Goal: Transaction & Acquisition: Purchase product/service

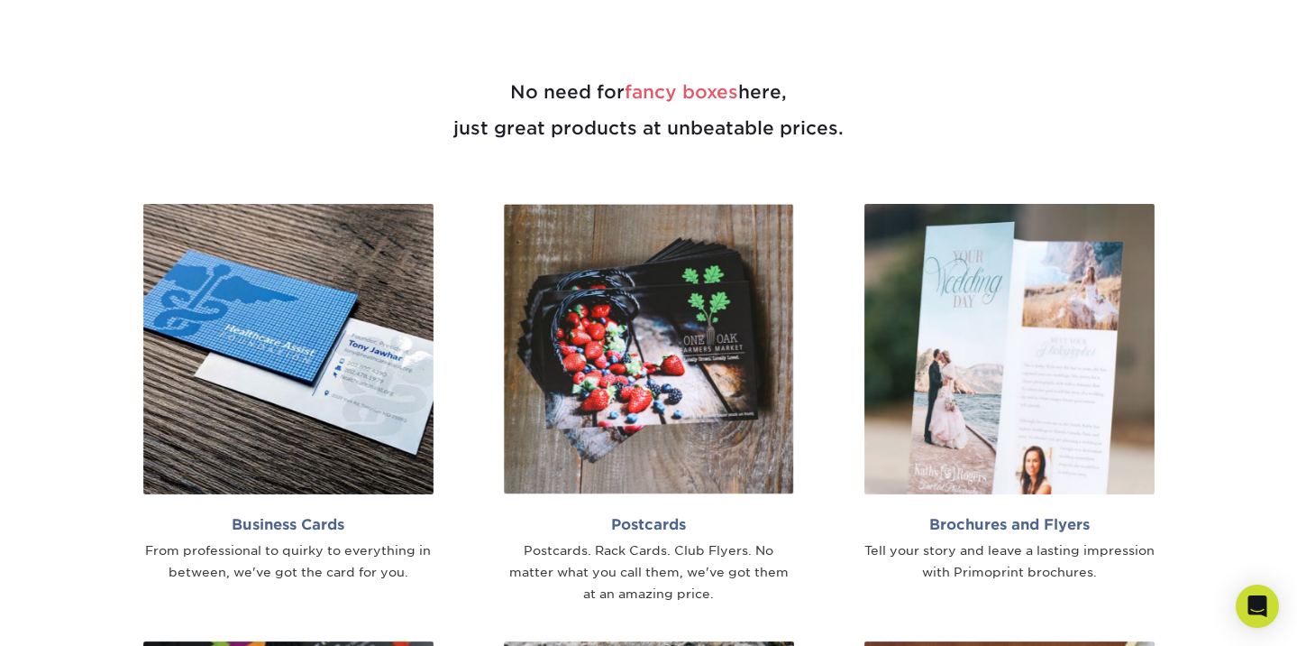
scroll to position [938, 0]
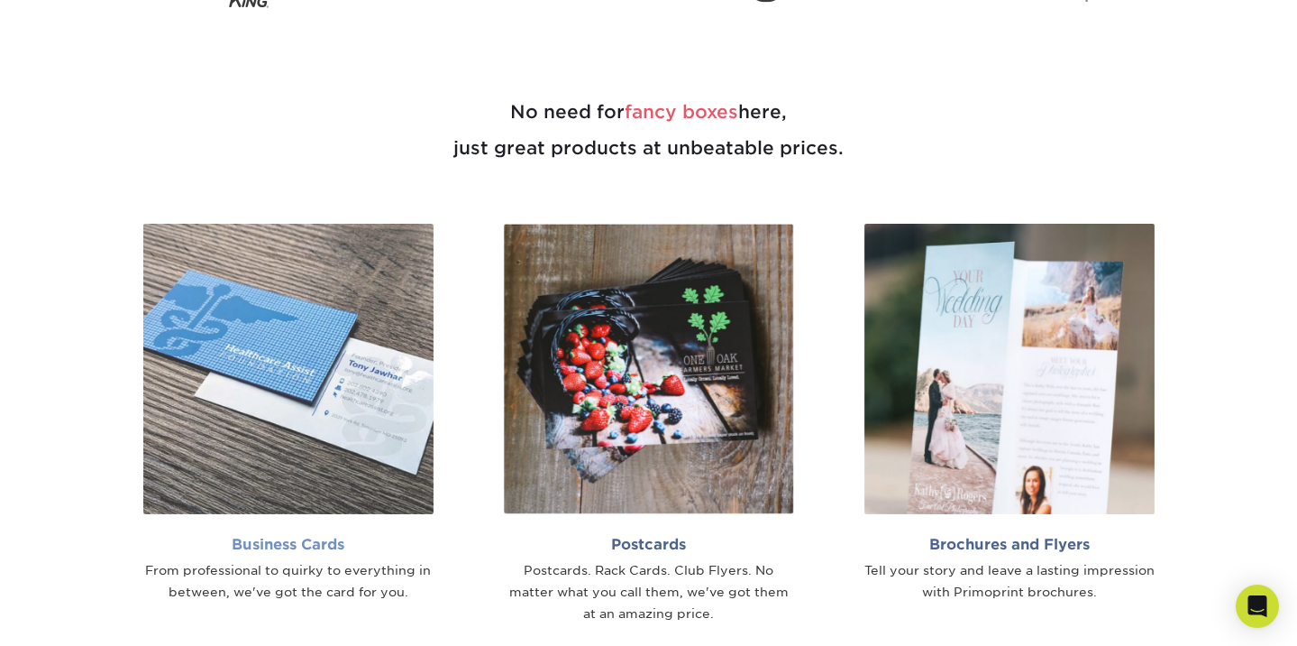
click at [408, 435] on img at bounding box center [288, 369] width 290 height 290
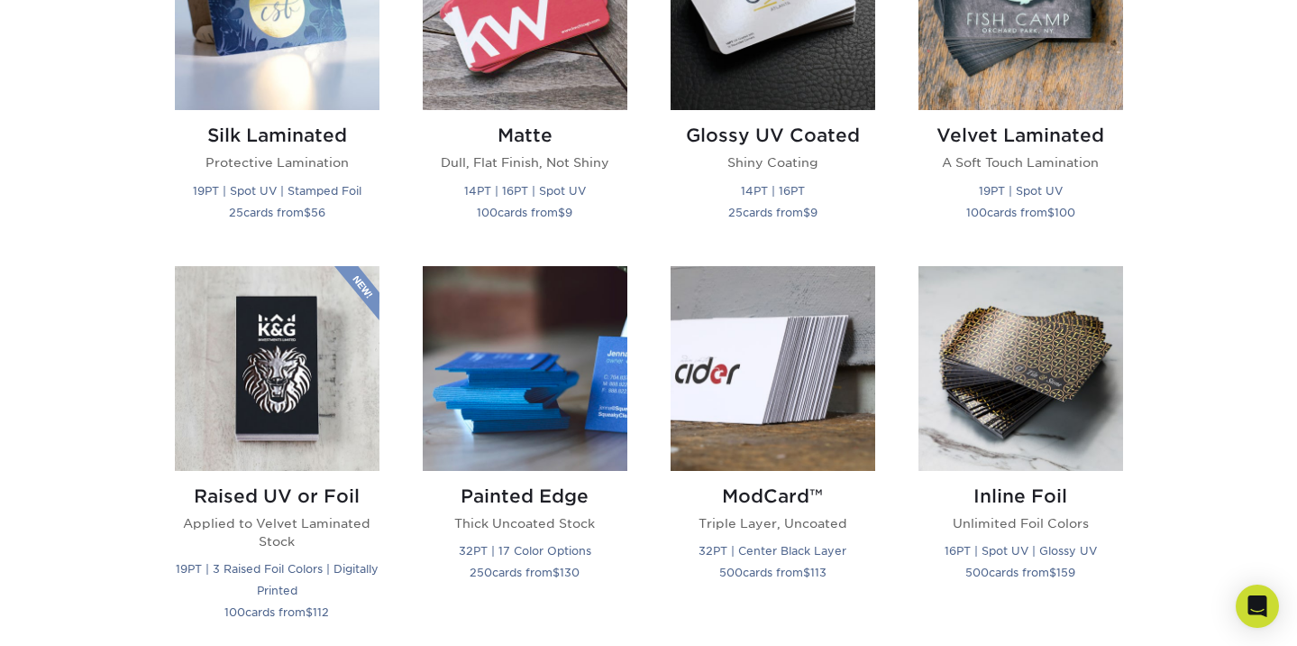
scroll to position [1010, 0]
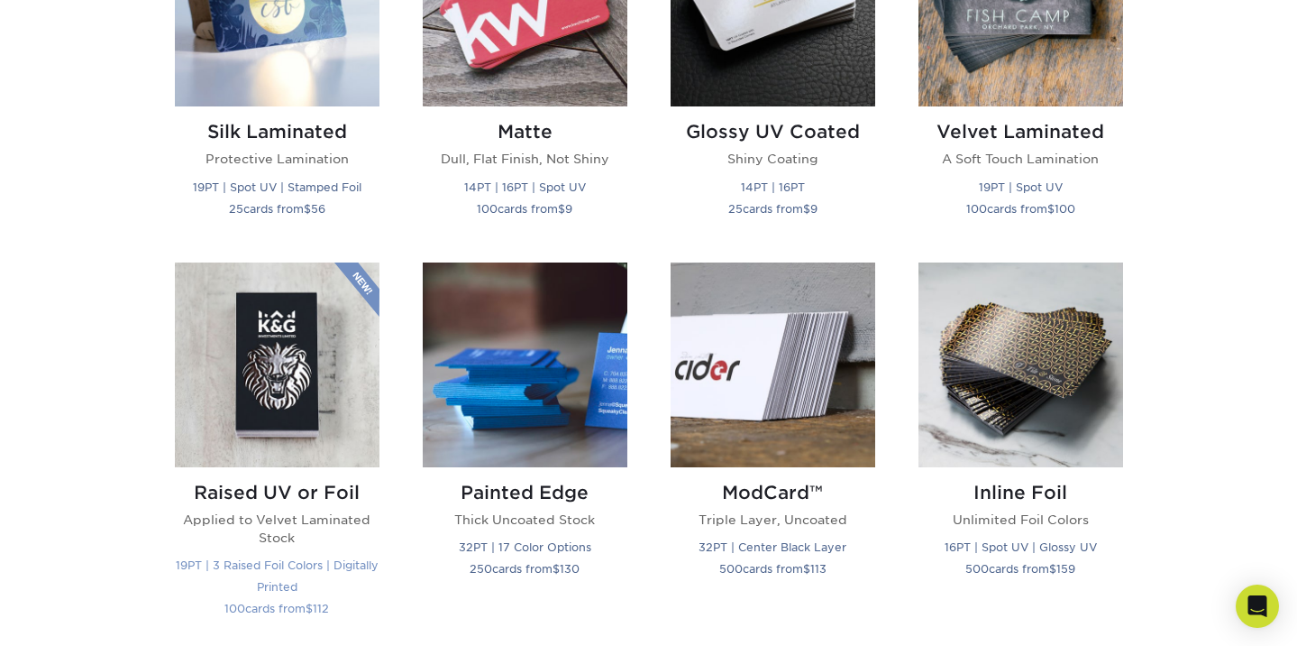
click at [246, 393] on img at bounding box center [277, 364] width 205 height 205
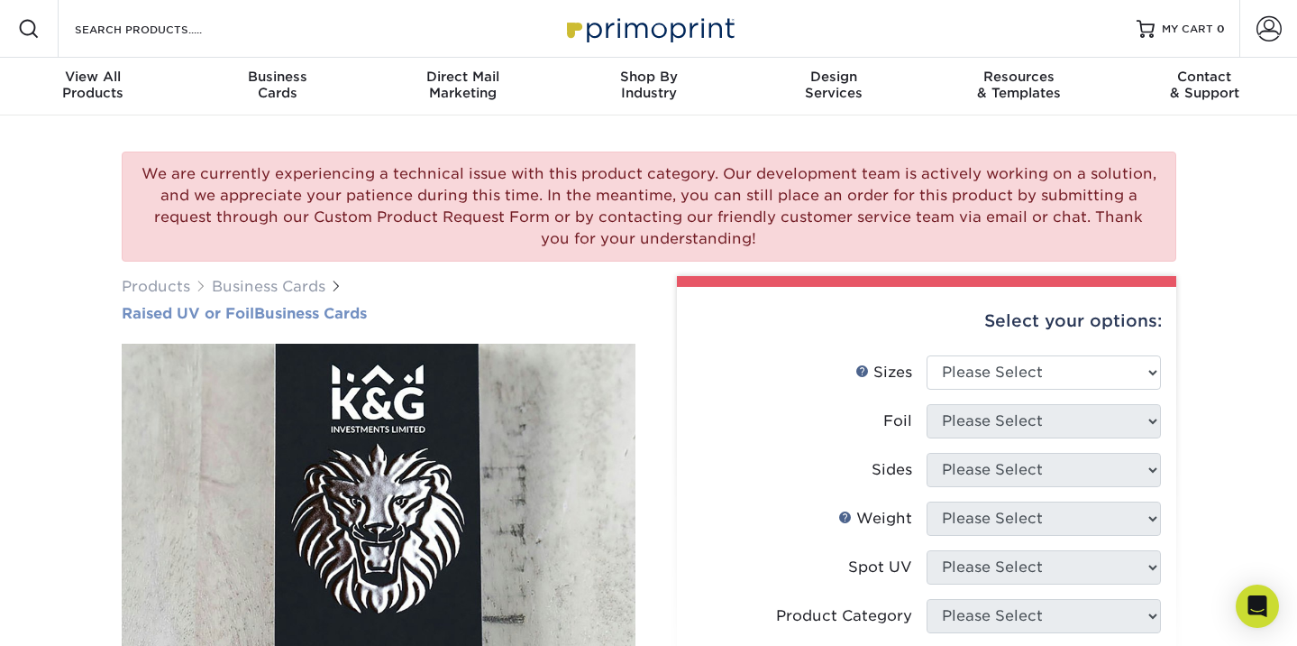
click at [605, 316] on h1 "Raised UV or Foil Business Cards" at bounding box center [379, 313] width 514 height 17
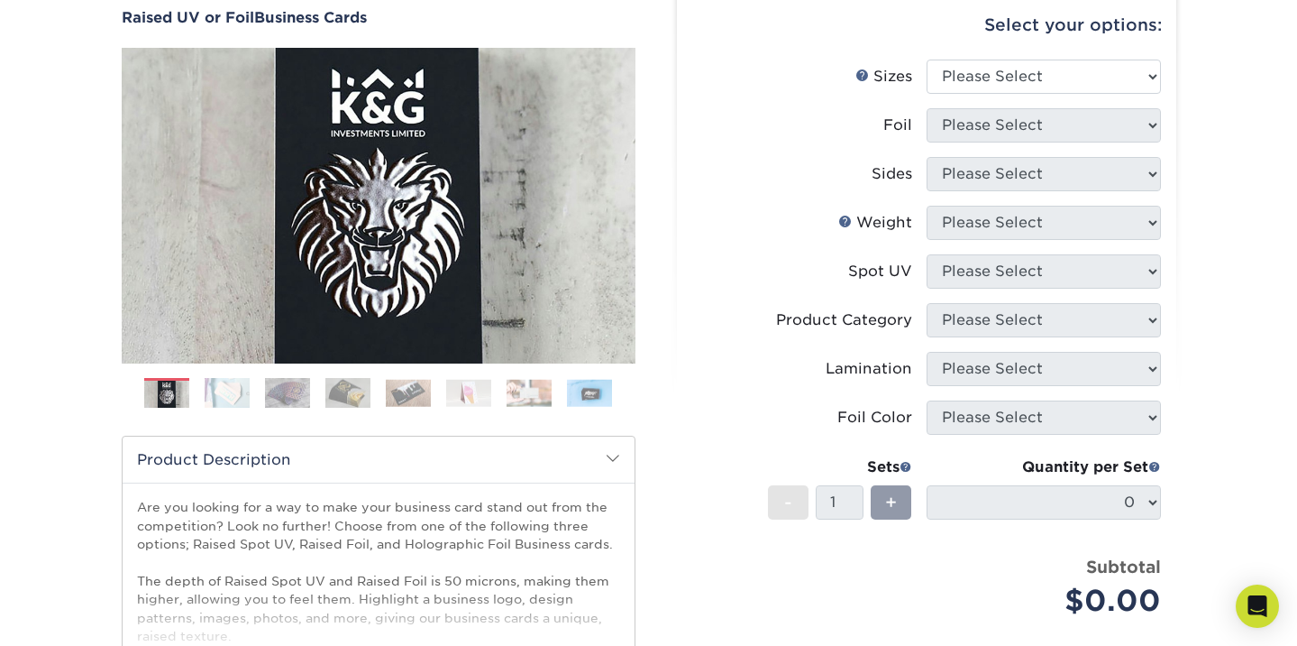
scroll to position [325, 0]
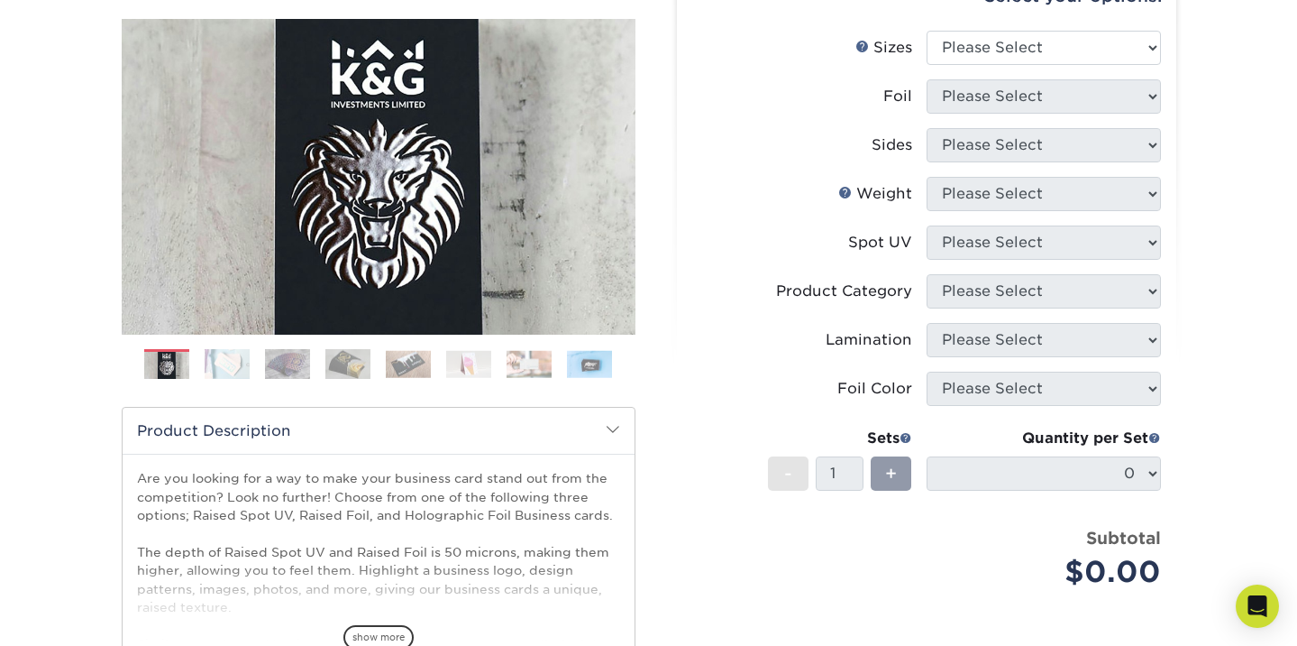
click at [726, 353] on label "Lamination" at bounding box center [809, 340] width 234 height 34
click at [210, 367] on img at bounding box center [227, 364] width 45 height 32
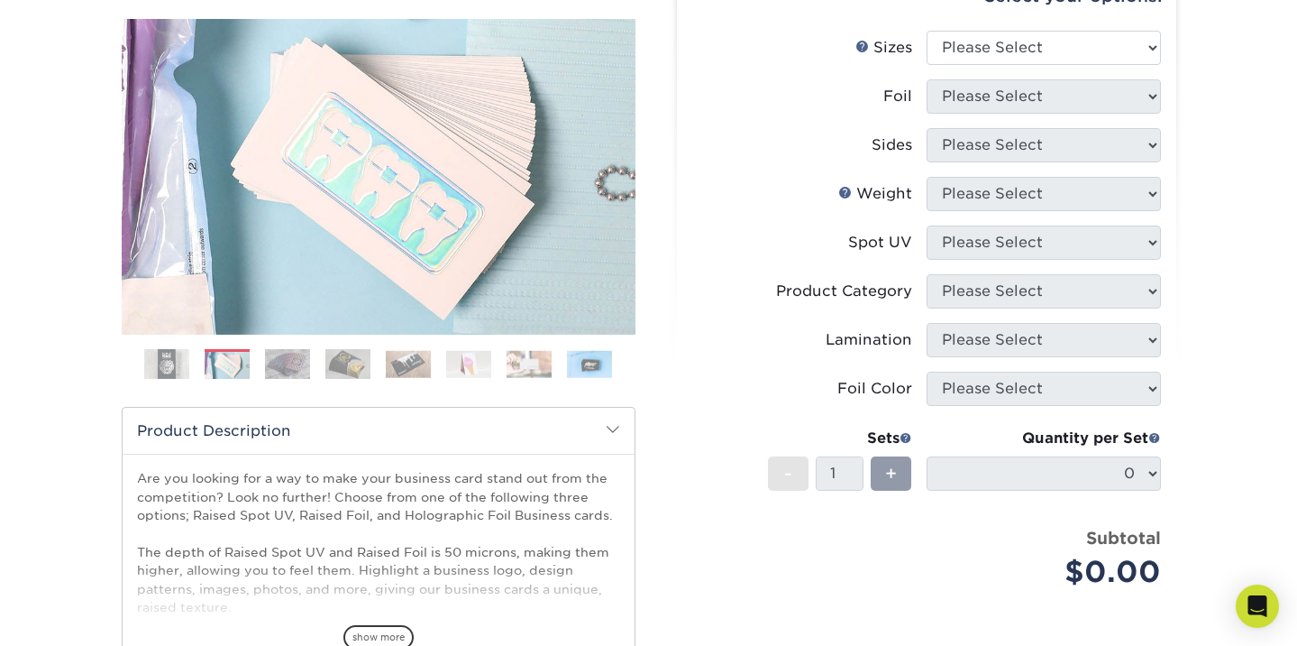
click at [300, 364] on img at bounding box center [287, 364] width 45 height 32
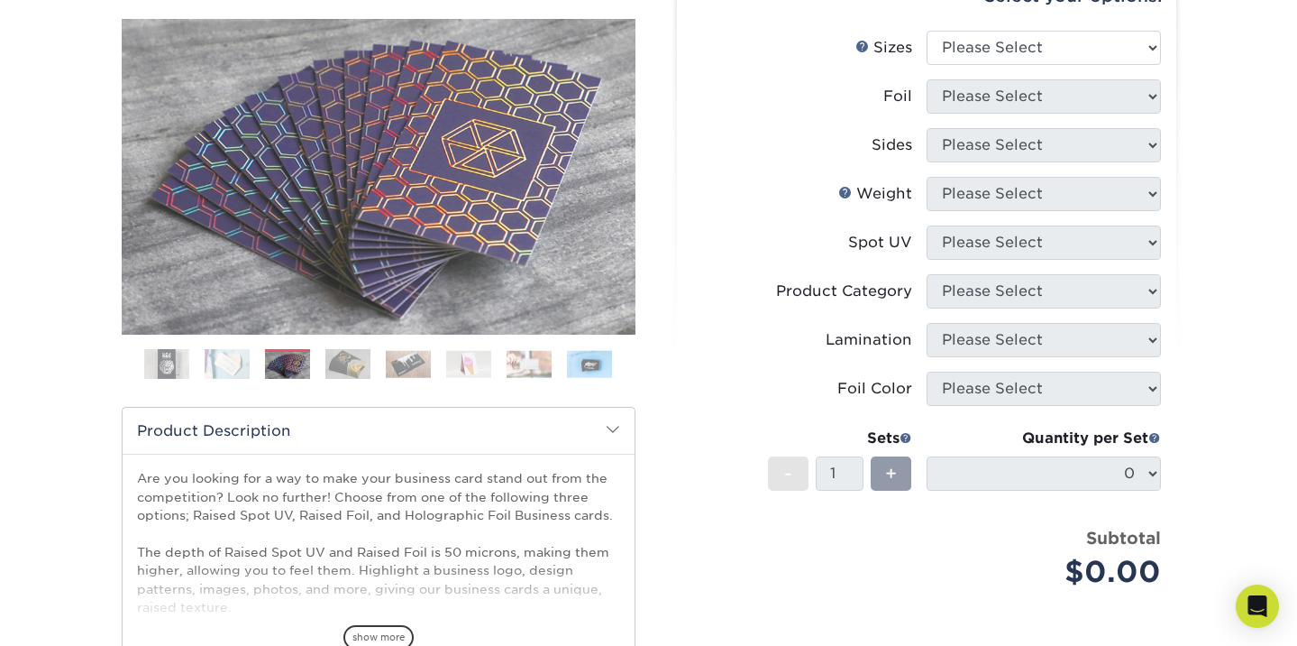
click at [352, 357] on img at bounding box center [347, 364] width 45 height 32
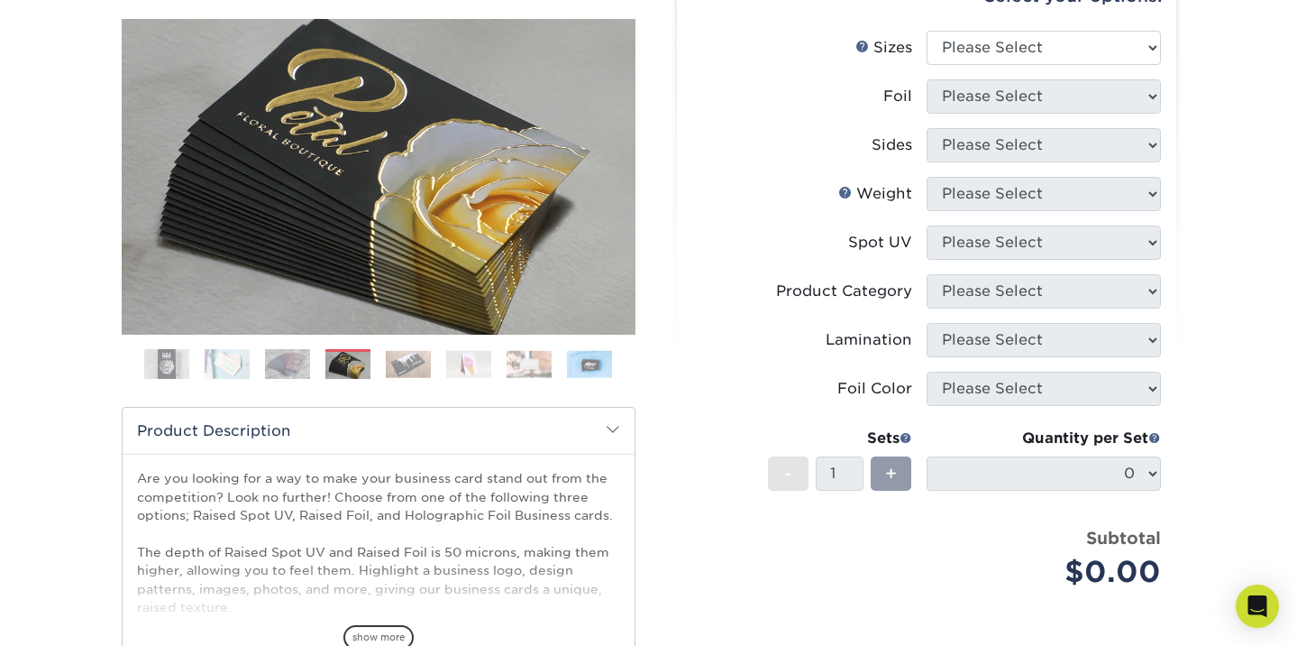
click at [408, 354] on img at bounding box center [408, 364] width 45 height 28
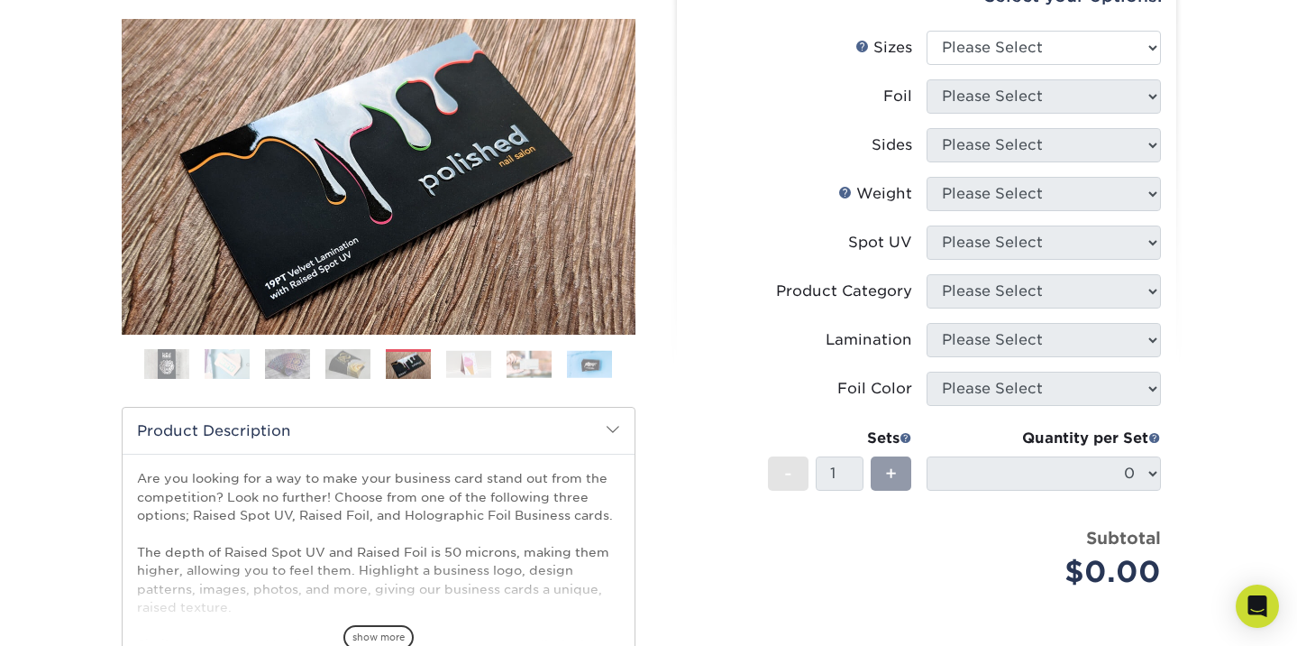
click at [471, 363] on img at bounding box center [468, 364] width 45 height 28
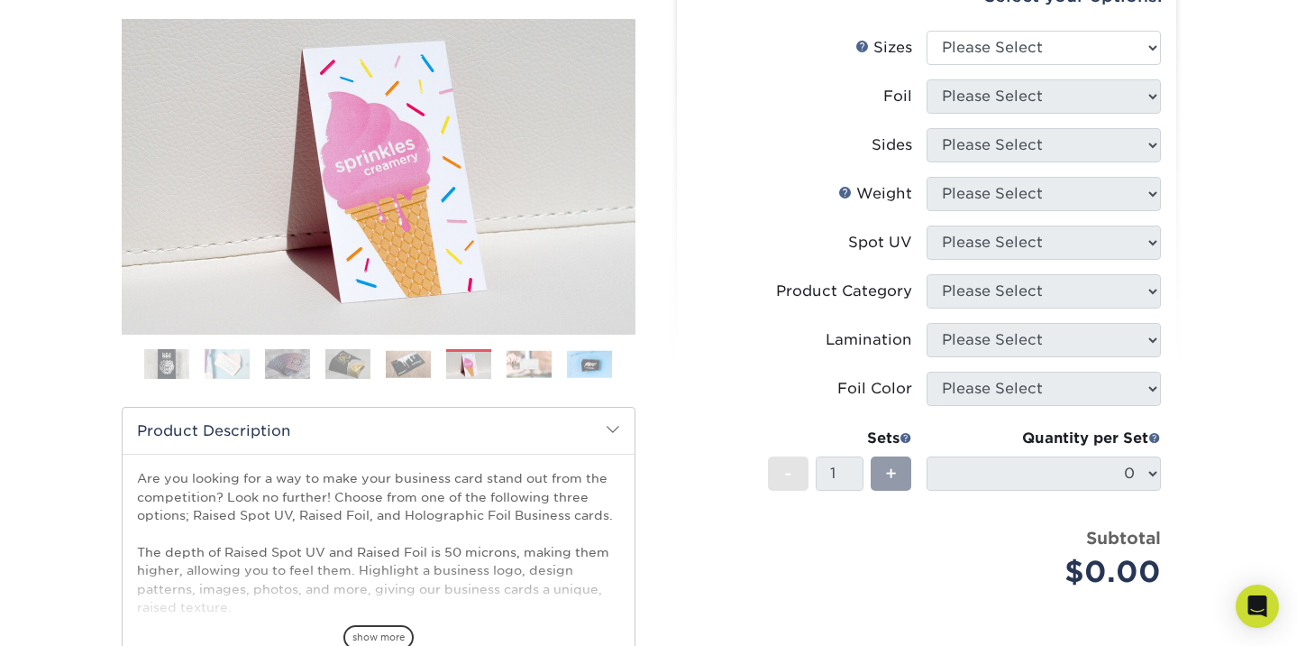
click at [519, 359] on img at bounding box center [529, 364] width 45 height 28
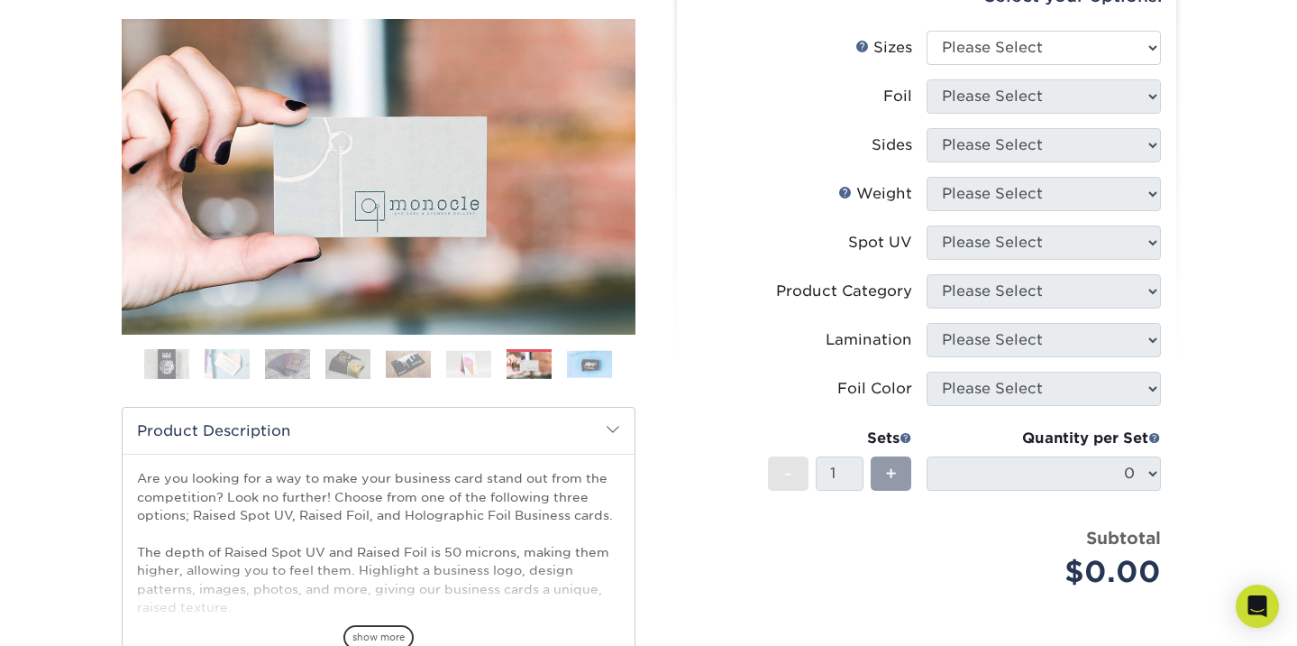
click at [586, 363] on img at bounding box center [589, 364] width 45 height 28
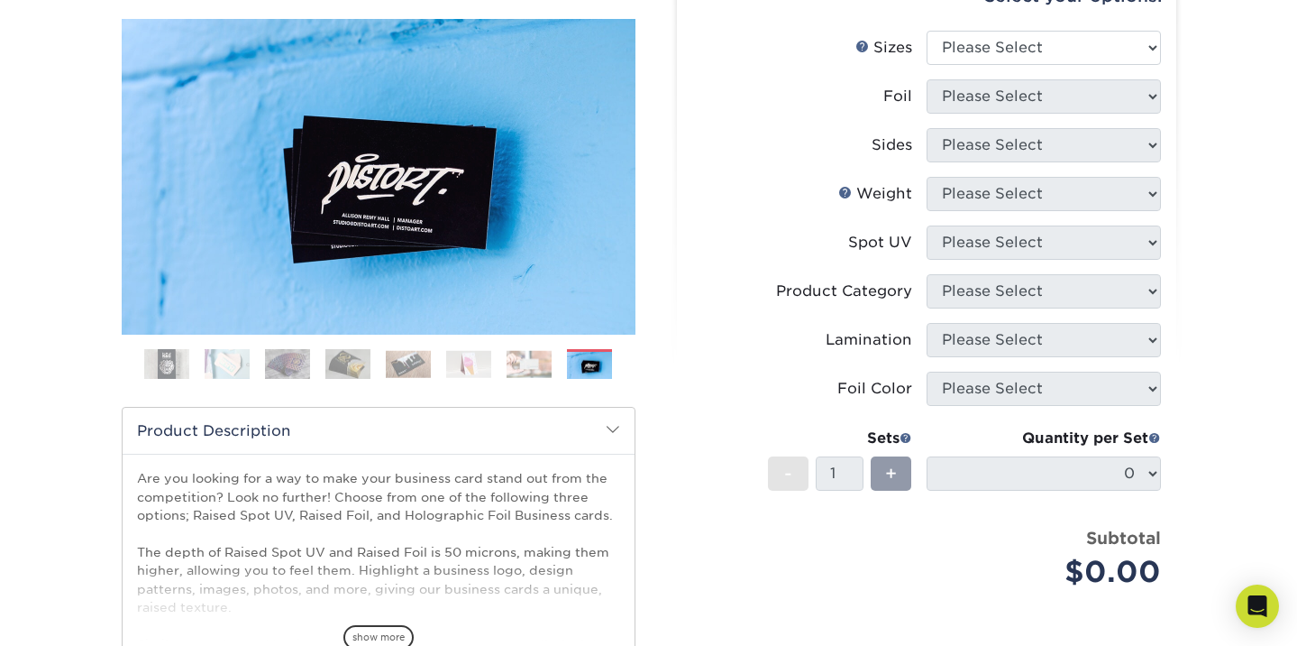
click at [724, 252] on label "Spot UV" at bounding box center [809, 242] width 234 height 34
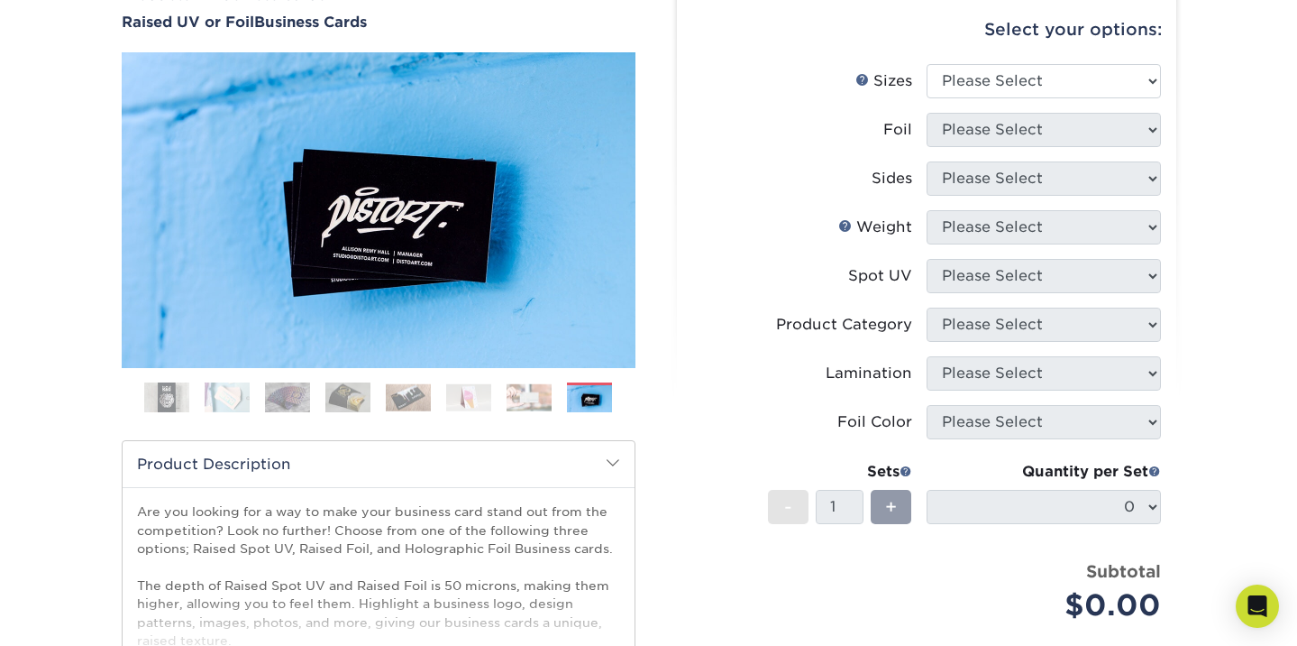
scroll to position [289, 0]
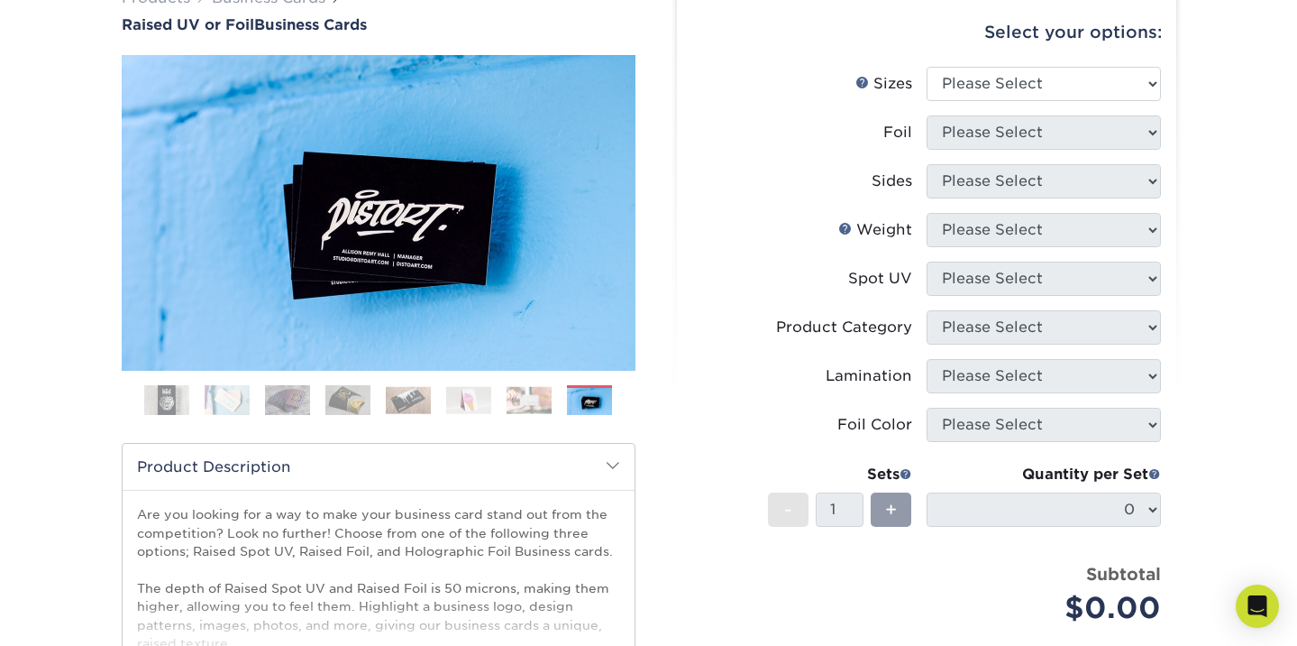
click at [160, 403] on img at bounding box center [166, 400] width 45 height 45
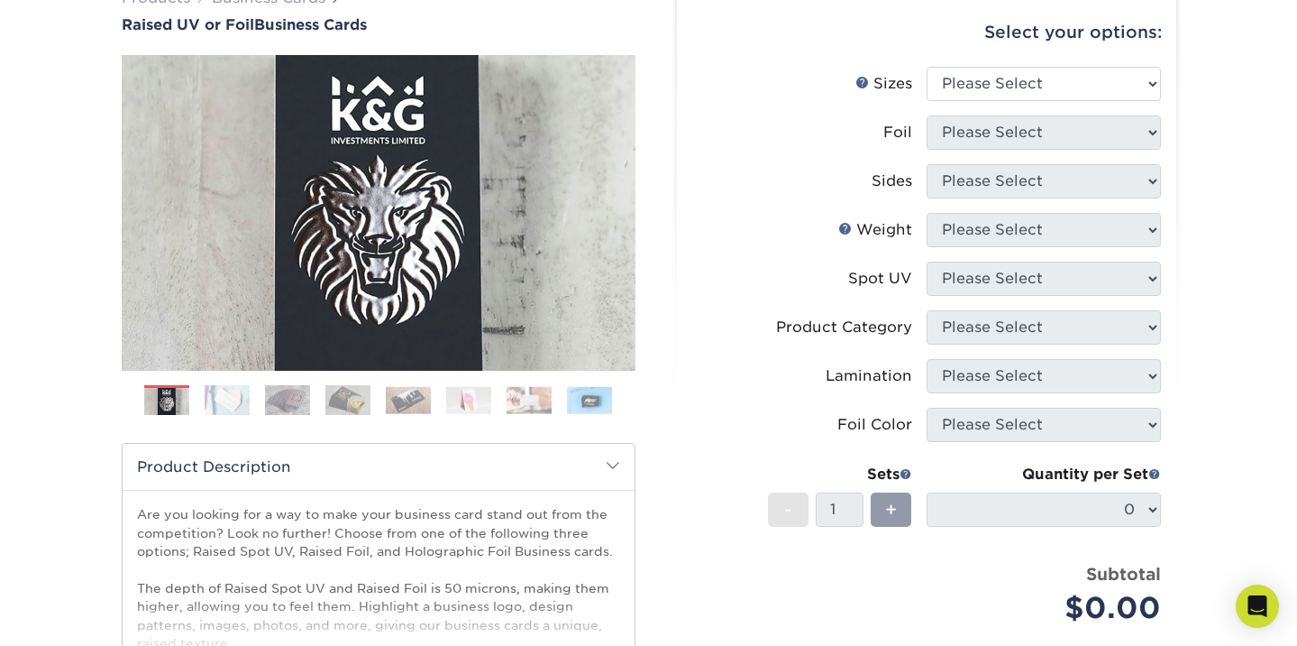
click at [218, 400] on img at bounding box center [227, 400] width 45 height 32
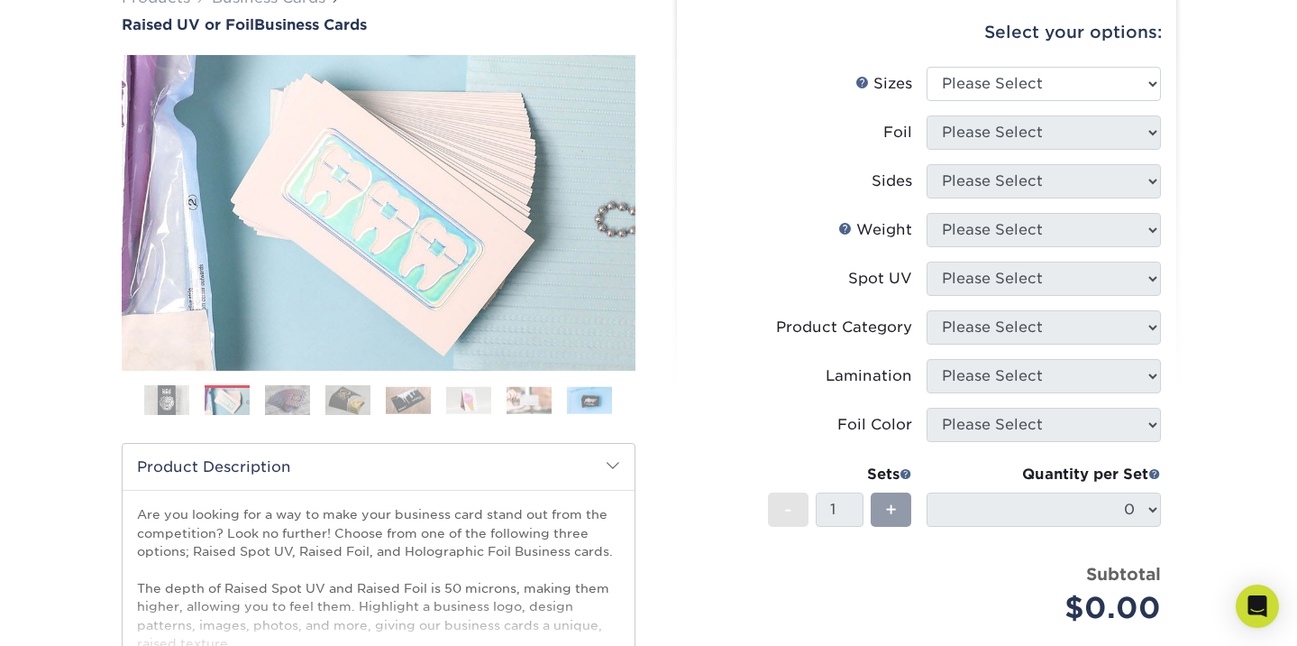
click at [306, 395] on img at bounding box center [287, 400] width 45 height 32
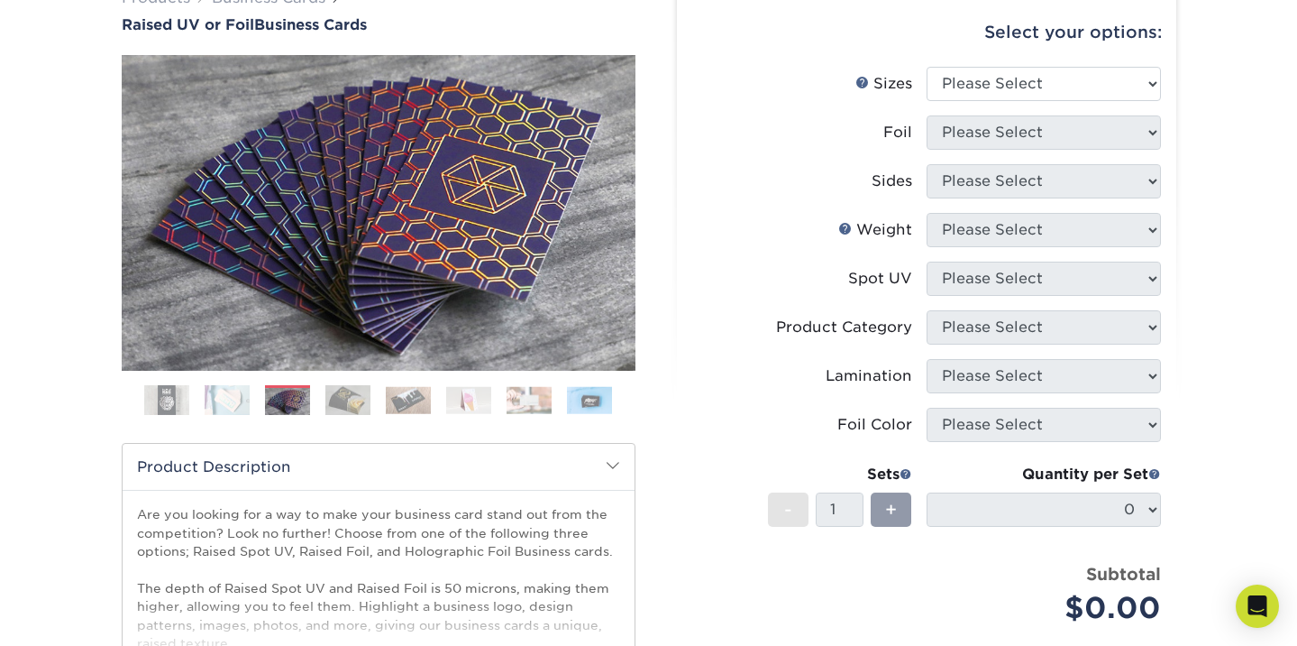
click at [739, 142] on label "Foil" at bounding box center [809, 132] width 234 height 34
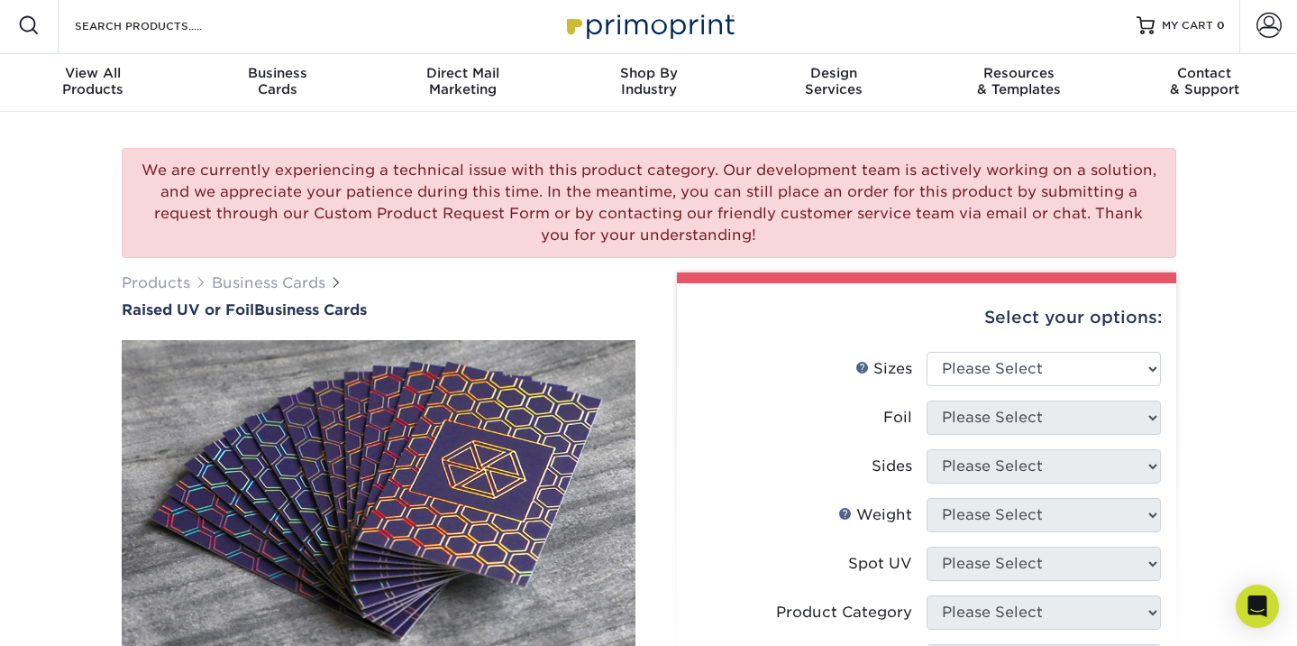
scroll to position [0, 0]
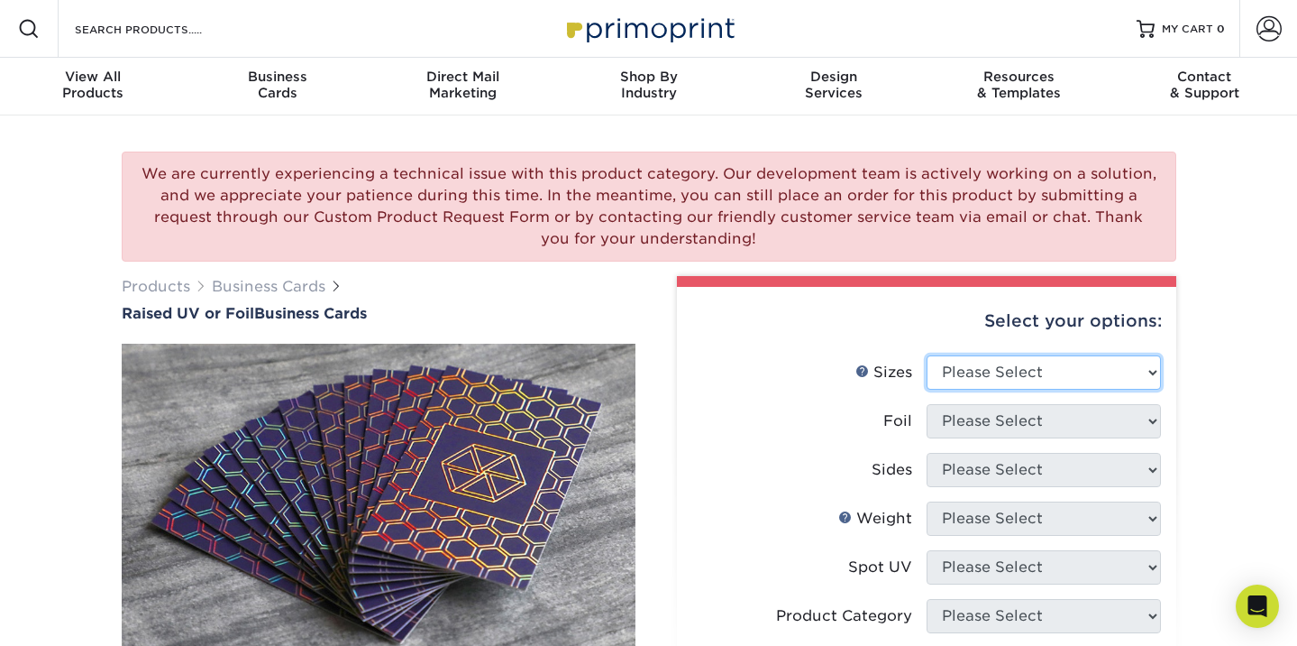
click at [1002, 373] on select "Please Select 2" x 3.5" - Standard" at bounding box center [1044, 372] width 234 height 34
select select "2.00x3.50"
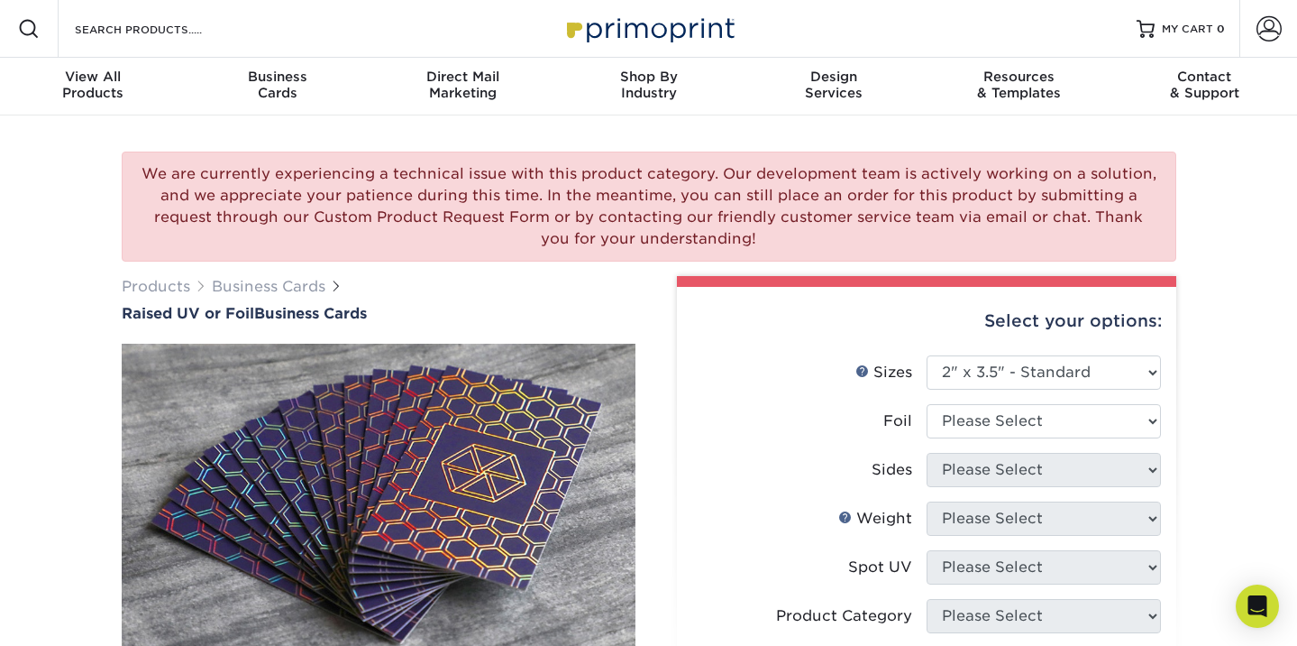
click at [821, 384] on label "Sizes Help Sizes" at bounding box center [809, 372] width 234 height 34
click at [975, 404] on select "Please Select No Yes" at bounding box center [1044, 421] width 234 height 34
select select "1"
click at [0, 0] on div at bounding box center [0, 0] width 0 height 0
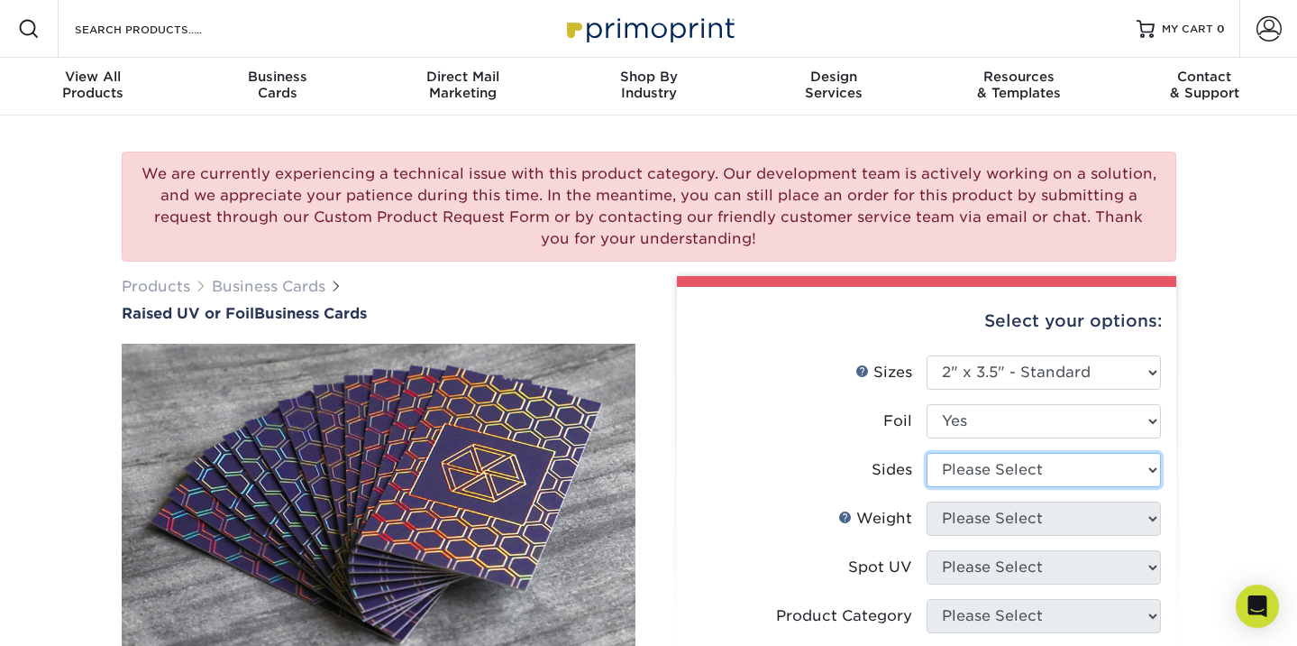
click at [1013, 463] on select "Please Select Print Both Sides - Foil Both Sides Print Both Sides - Foil Front …" at bounding box center [1044, 470] width 234 height 34
select select "e9e9dfb3-fba1-4d60-972c-fd9ca5904d33"
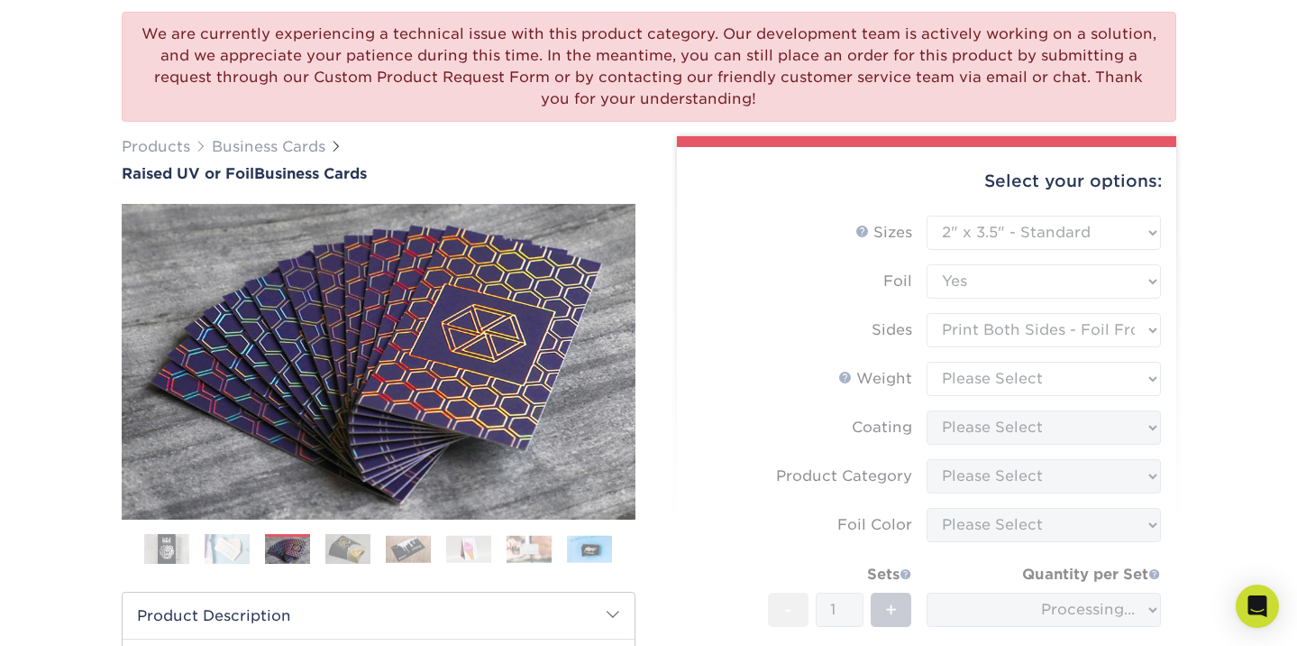
scroll to position [144, 0]
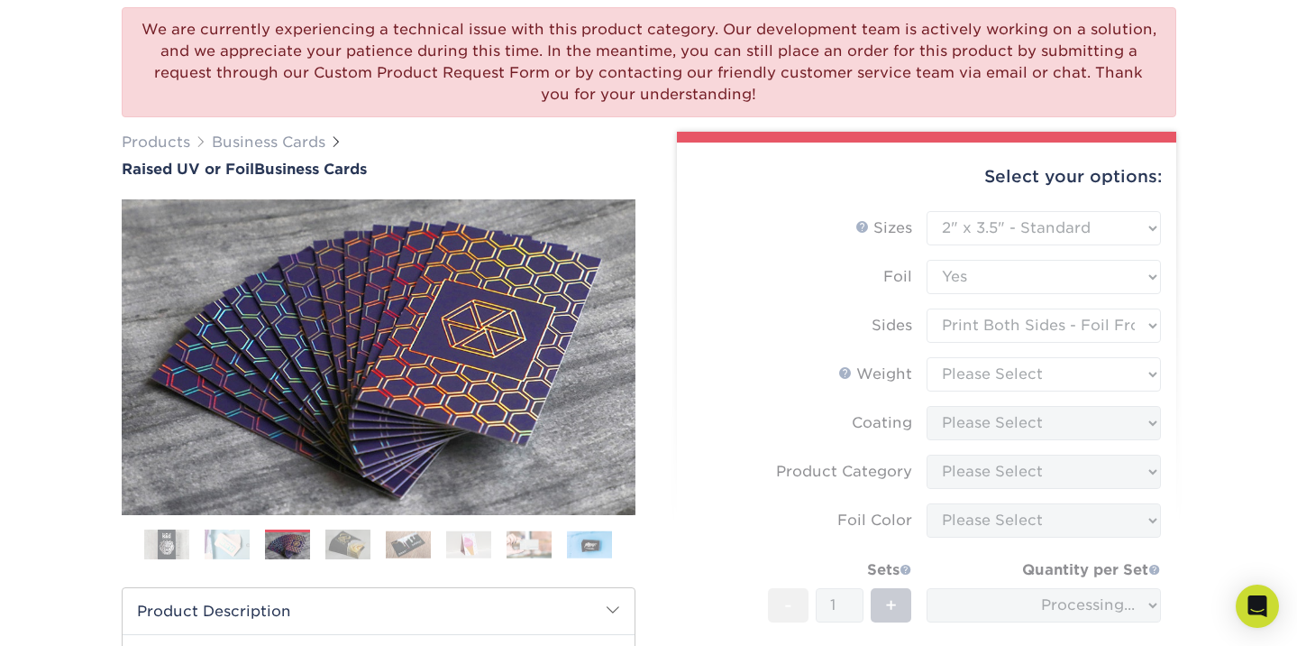
click at [1081, 372] on form "Sizes Help Sizes Please Select 2" x 3.5" - Standard Foil Please Select" at bounding box center [927, 486] width 471 height 551
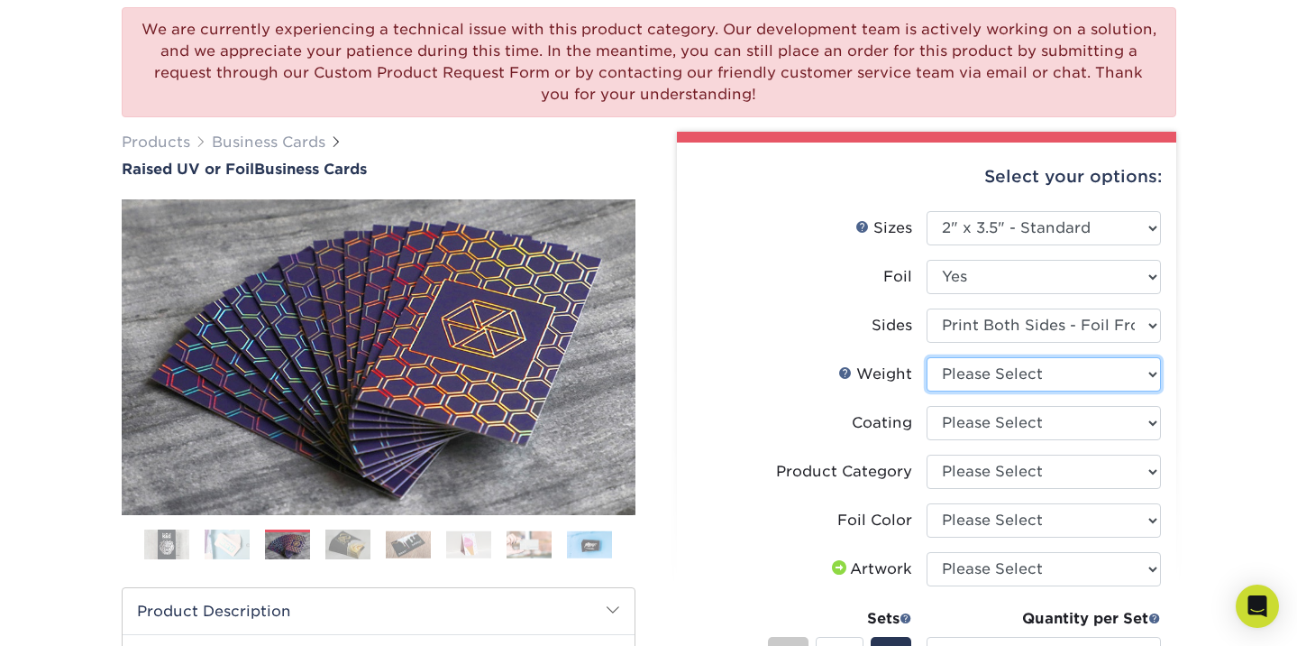
click at [1102, 373] on select "Please Select 16PT" at bounding box center [1044, 374] width 234 height 34
select select "16PT"
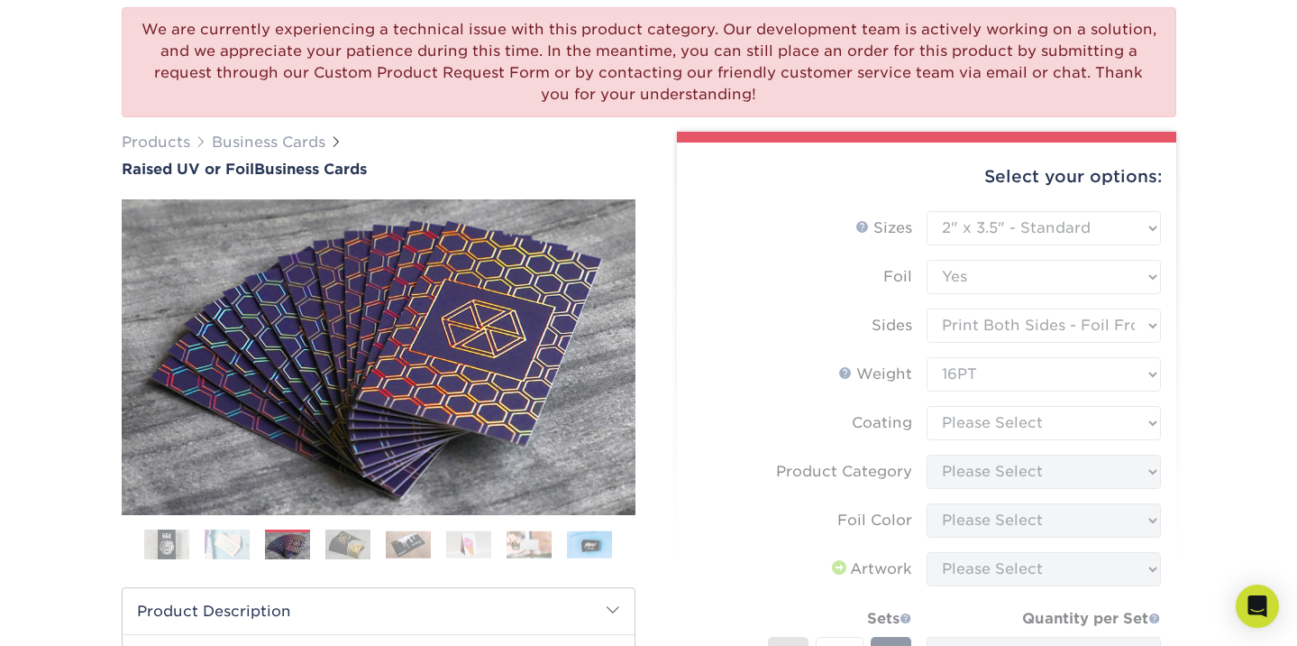
click at [1068, 426] on form "Sizes Help Sizes Please Select 2" x 3.5" - Standard Foil Please Select" at bounding box center [927, 511] width 471 height 600
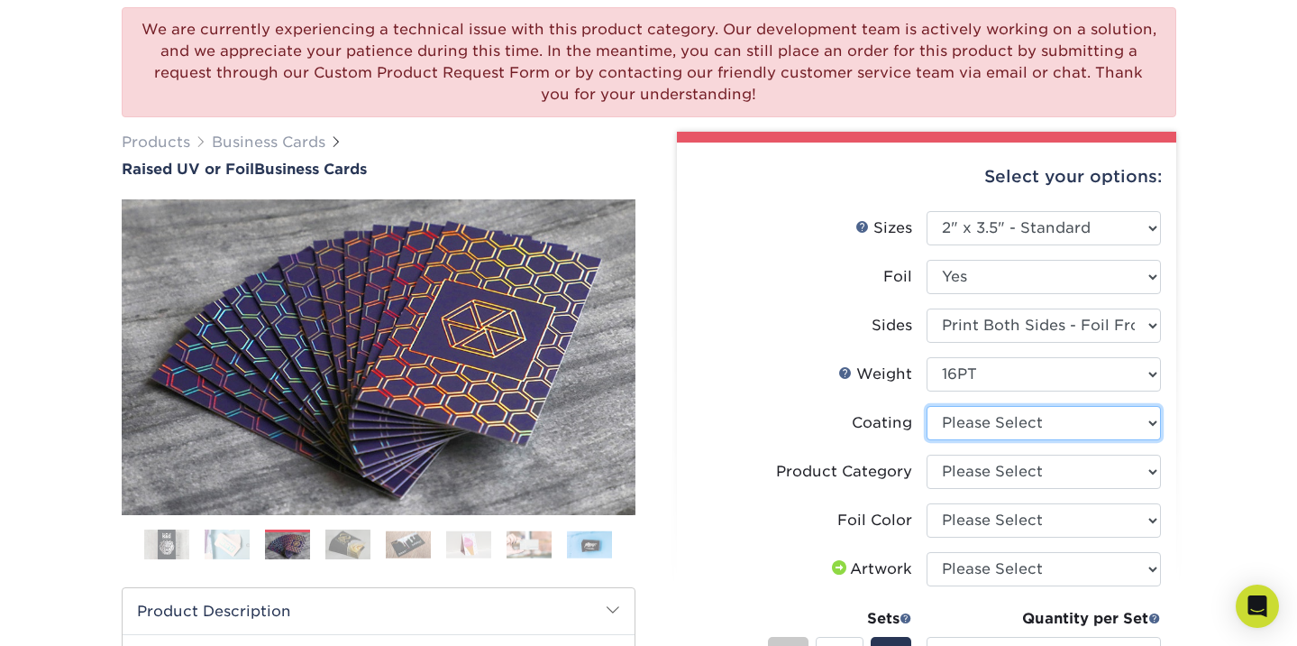
click at [1012, 421] on select at bounding box center [1044, 423] width 234 height 34
select select "3e7618de-abca-4bda-9f97-8b9129e913d8"
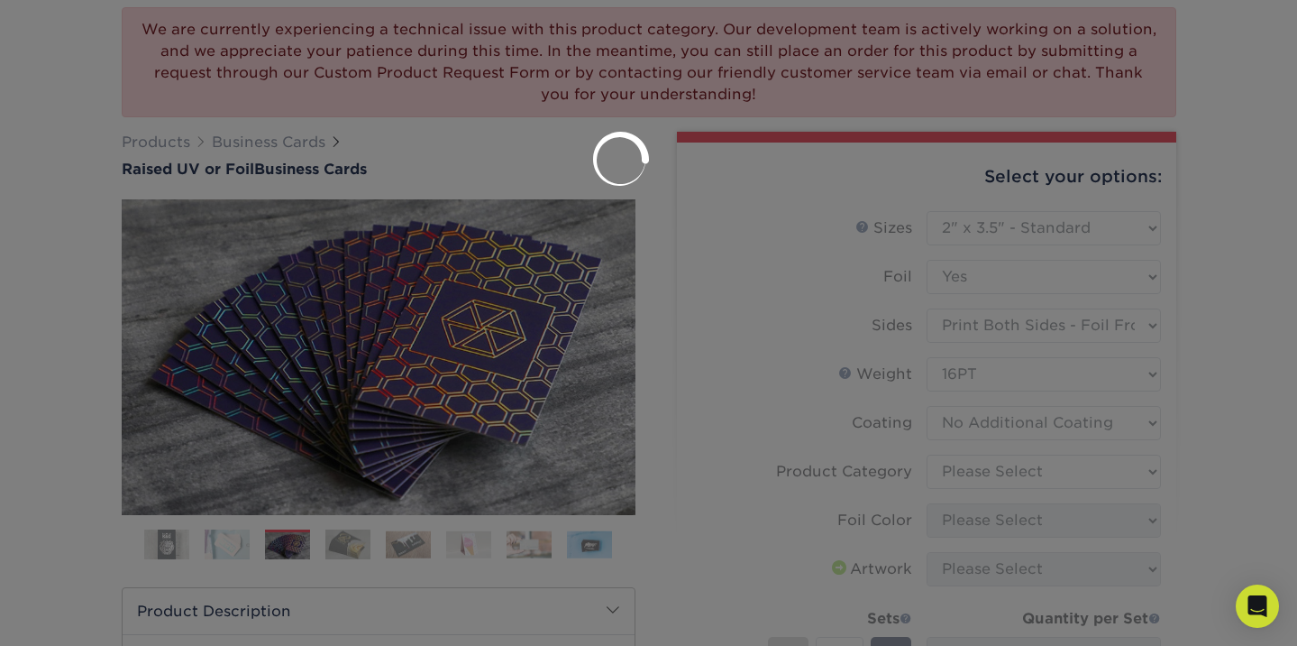
click at [962, 477] on div at bounding box center [648, 323] width 1297 height 646
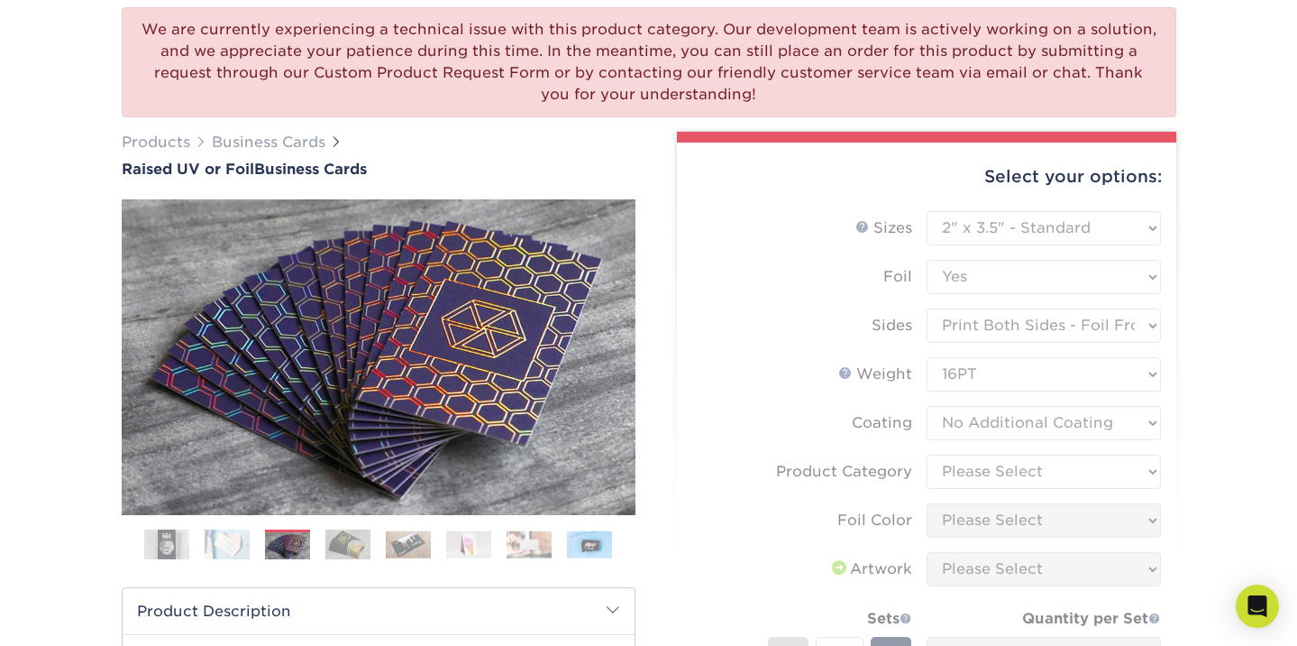
click at [947, 474] on form "Sizes Help Sizes Please Select 2" x 3.5" - Standard Foil Please Select" at bounding box center [927, 511] width 471 height 600
click at [998, 468] on form "Sizes Help Sizes Please Select 2" x 3.5" - Standard Foil Please Select" at bounding box center [927, 511] width 471 height 600
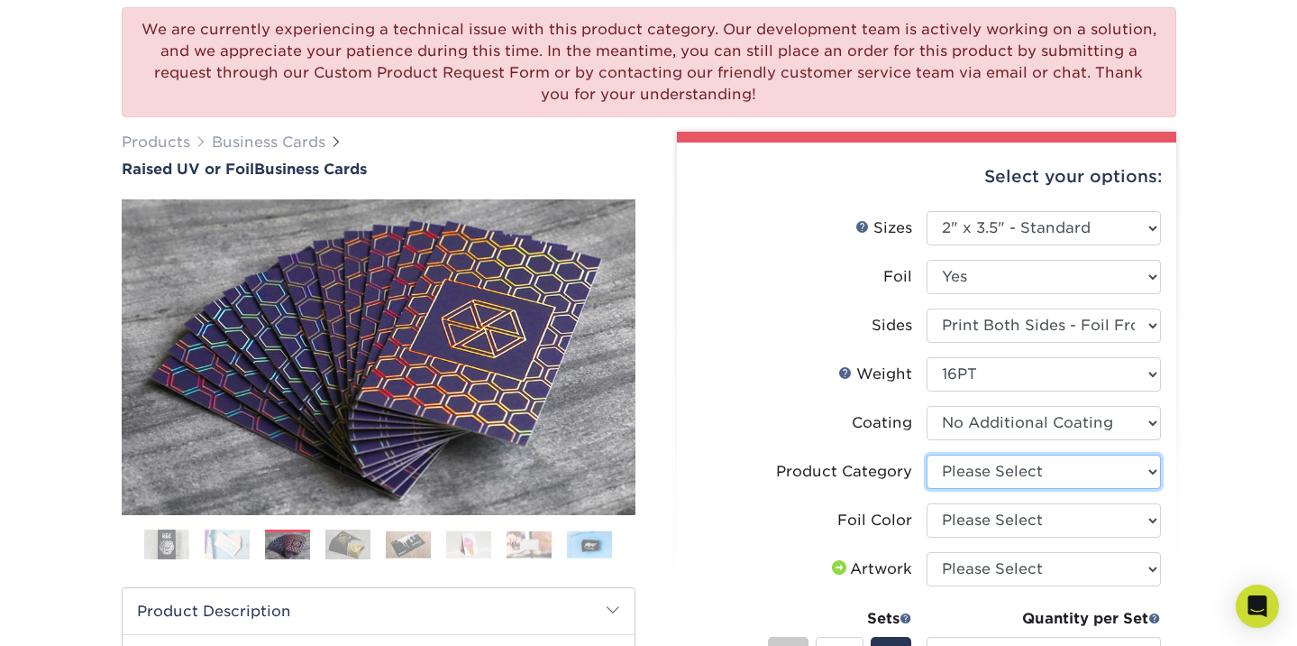
click at [998, 468] on select "Please Select Business Cards" at bounding box center [1044, 471] width 234 height 34
select select "3b5148f1-0588-4f88-a218-97bcfdce65c1"
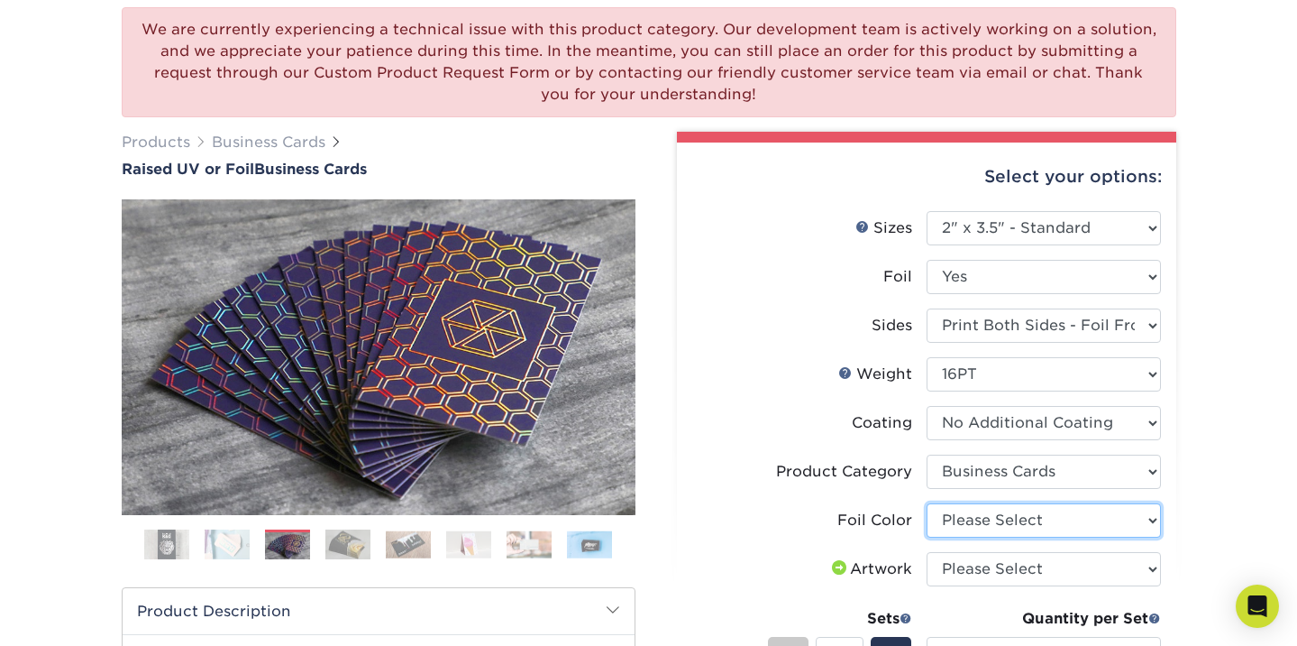
click at [998, 517] on select "Please Select Silver Foil Gold Foil Holographic Foil" at bounding box center [1044, 520] width 234 height 34
select select "a834dd52-fe06-4ed6-9a86-5bd3c2d02515"
click at [816, 460] on label "Product Category" at bounding box center [809, 471] width 234 height 34
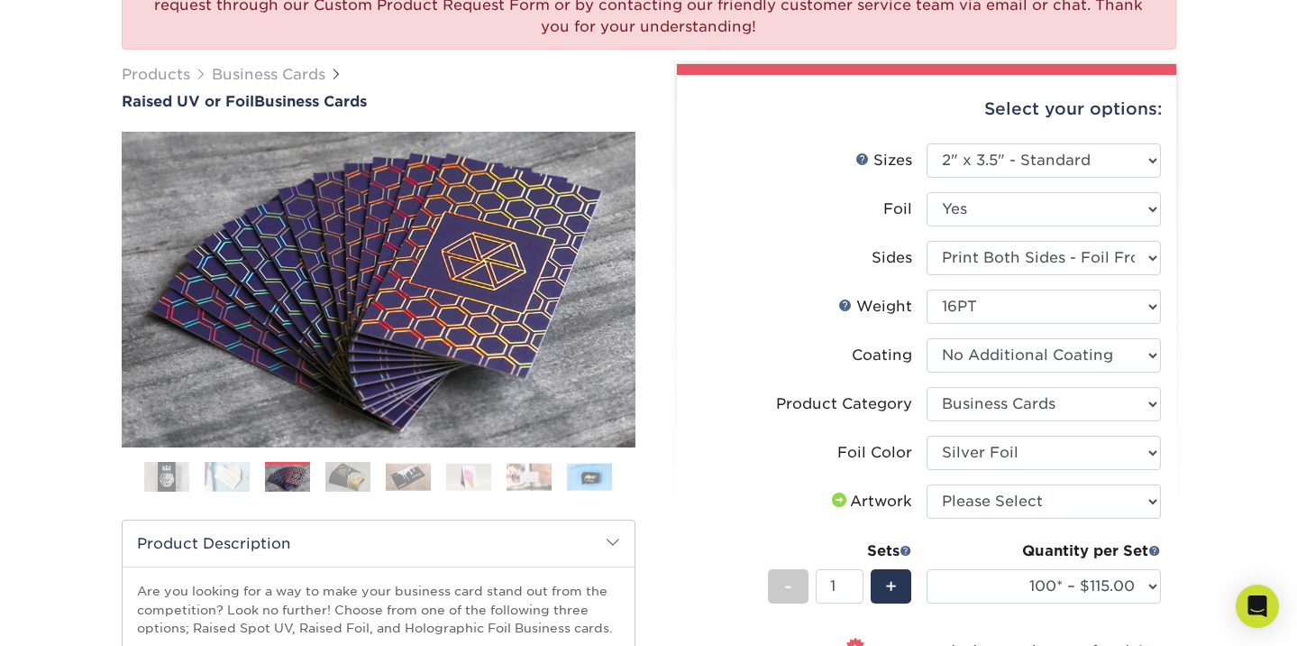
scroll to position [216, 0]
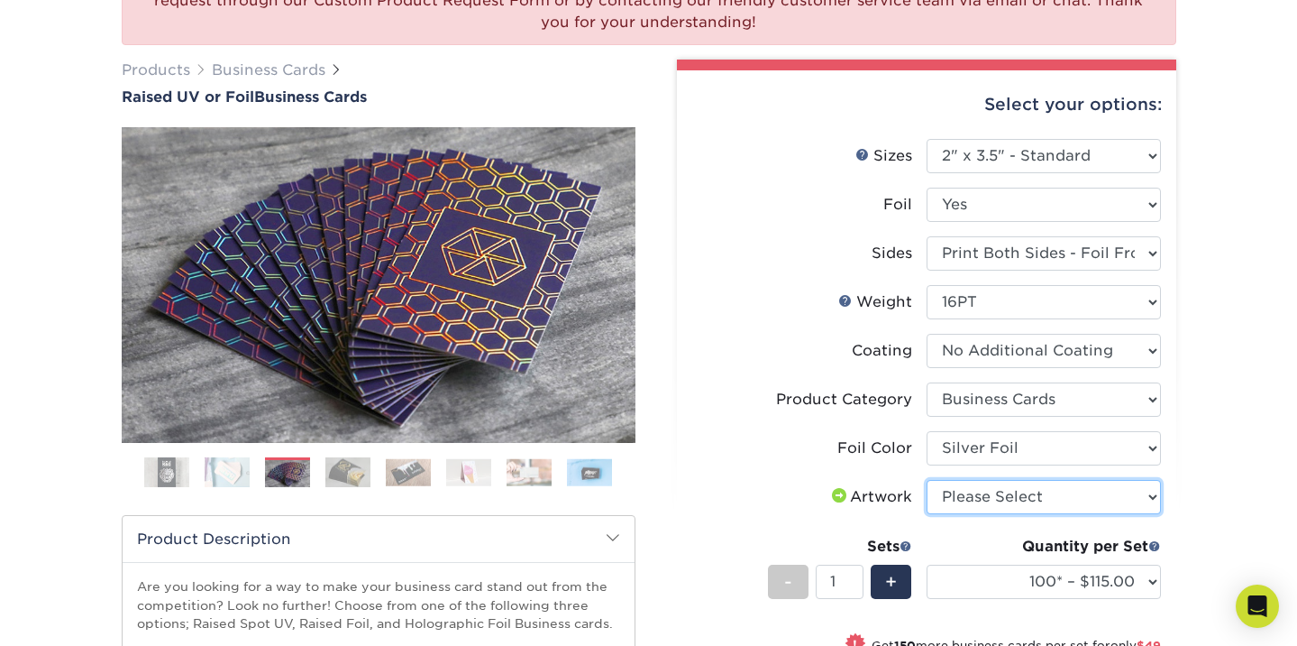
click at [987, 498] on select "Please Select I will upload files I need a design - $100" at bounding box center [1044, 497] width 234 height 34
click at [299, 463] on img at bounding box center [287, 474] width 45 height 32
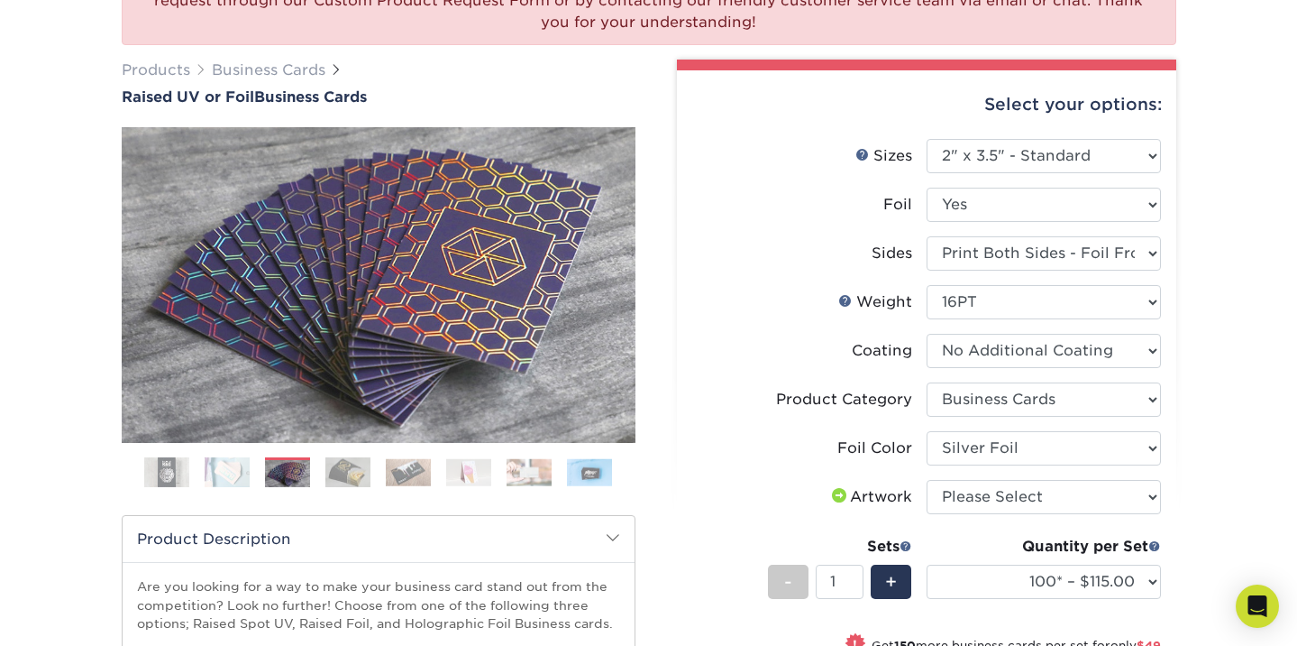
click at [351, 463] on img at bounding box center [347, 472] width 45 height 32
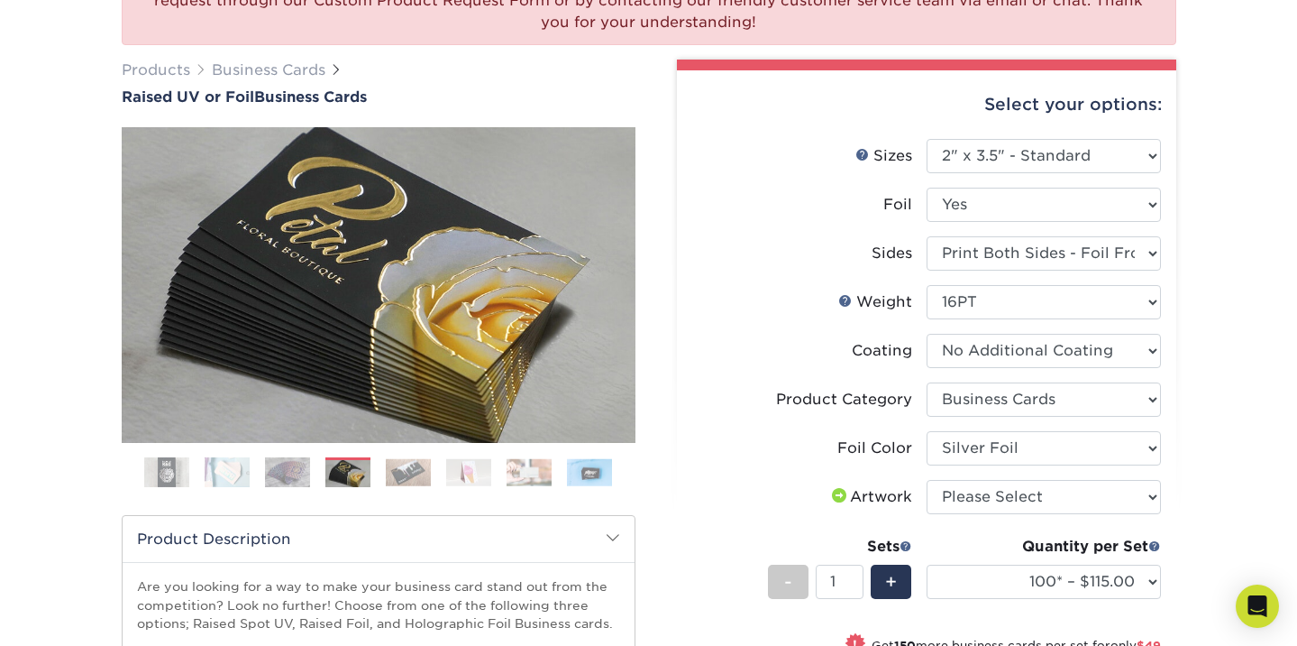
click at [393, 472] on img at bounding box center [408, 472] width 45 height 28
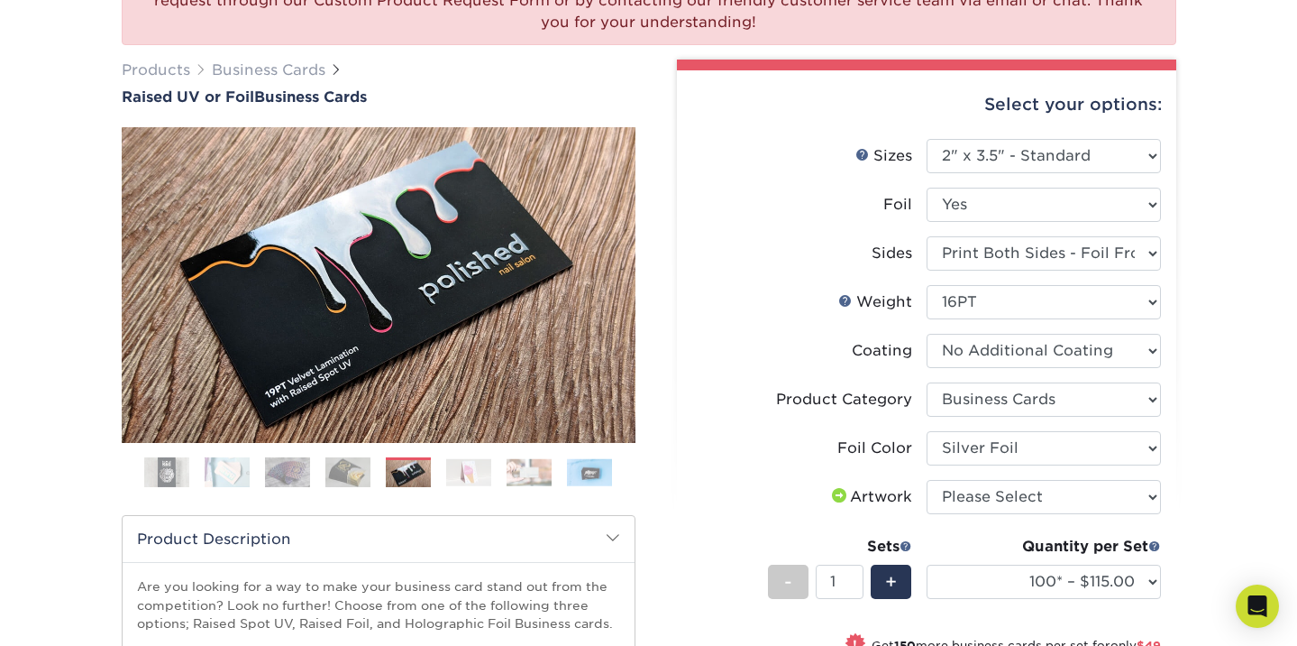
click at [365, 465] on img at bounding box center [347, 472] width 45 height 32
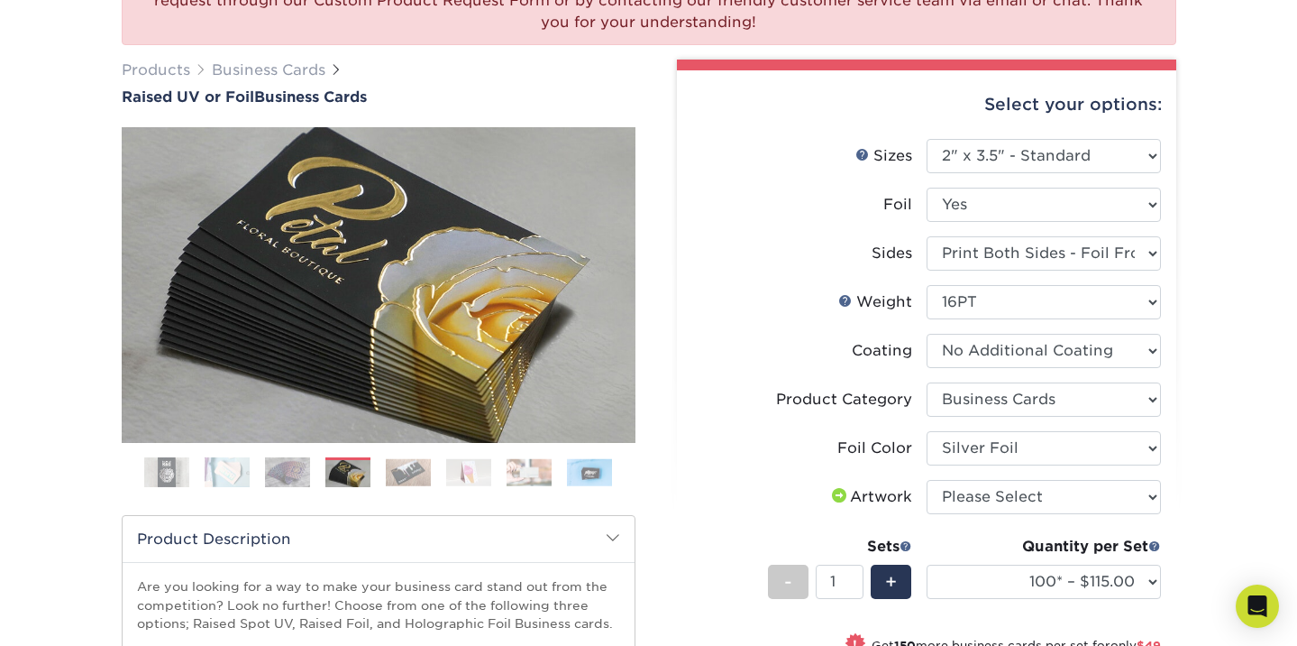
click at [523, 475] on img at bounding box center [529, 472] width 45 height 28
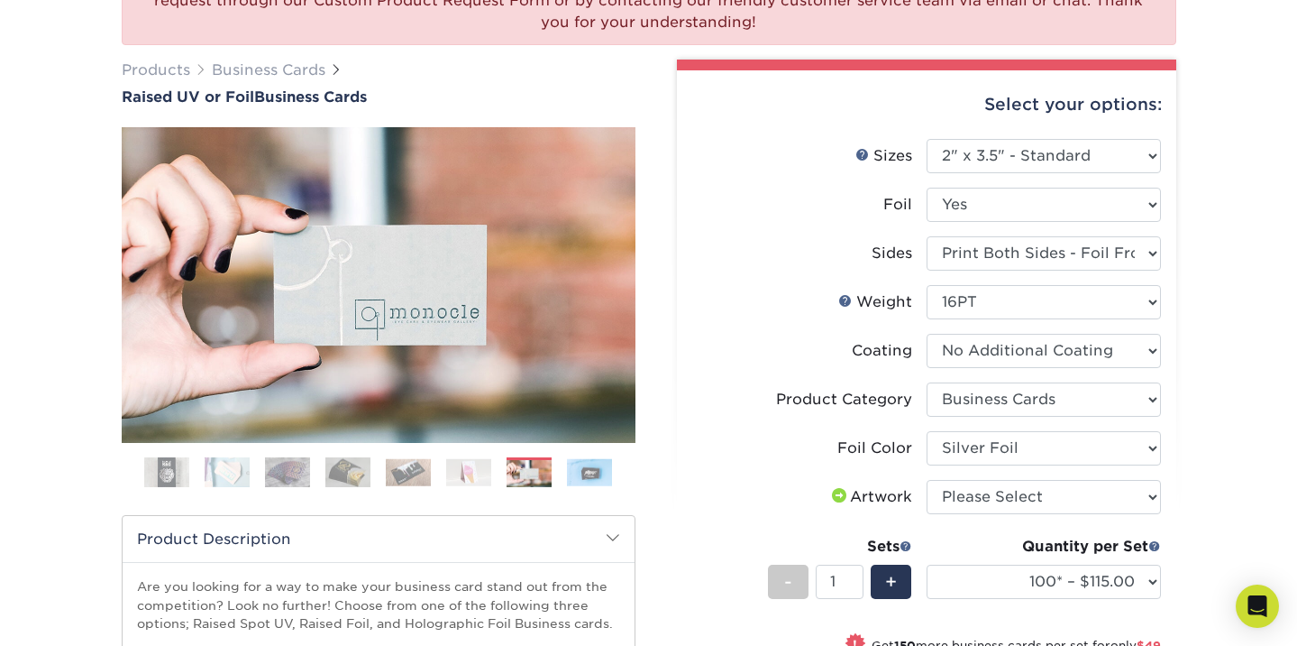
click at [585, 472] on img at bounding box center [589, 472] width 45 height 28
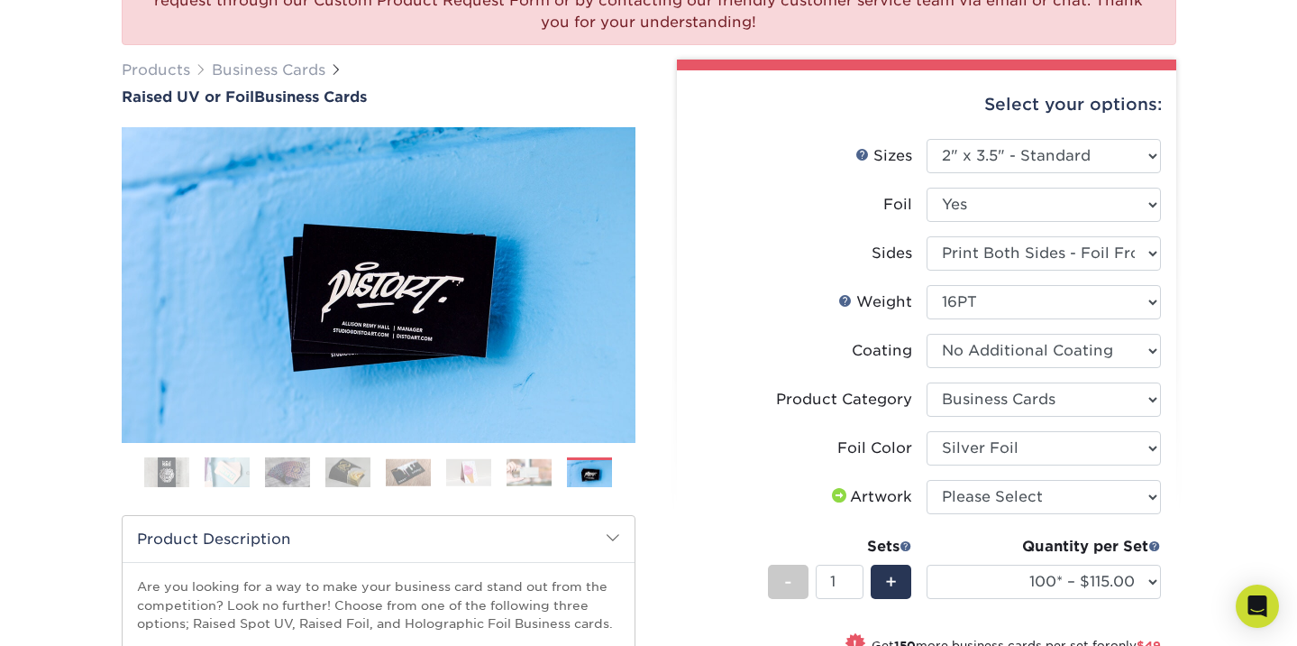
click at [177, 465] on img at bounding box center [166, 472] width 45 height 45
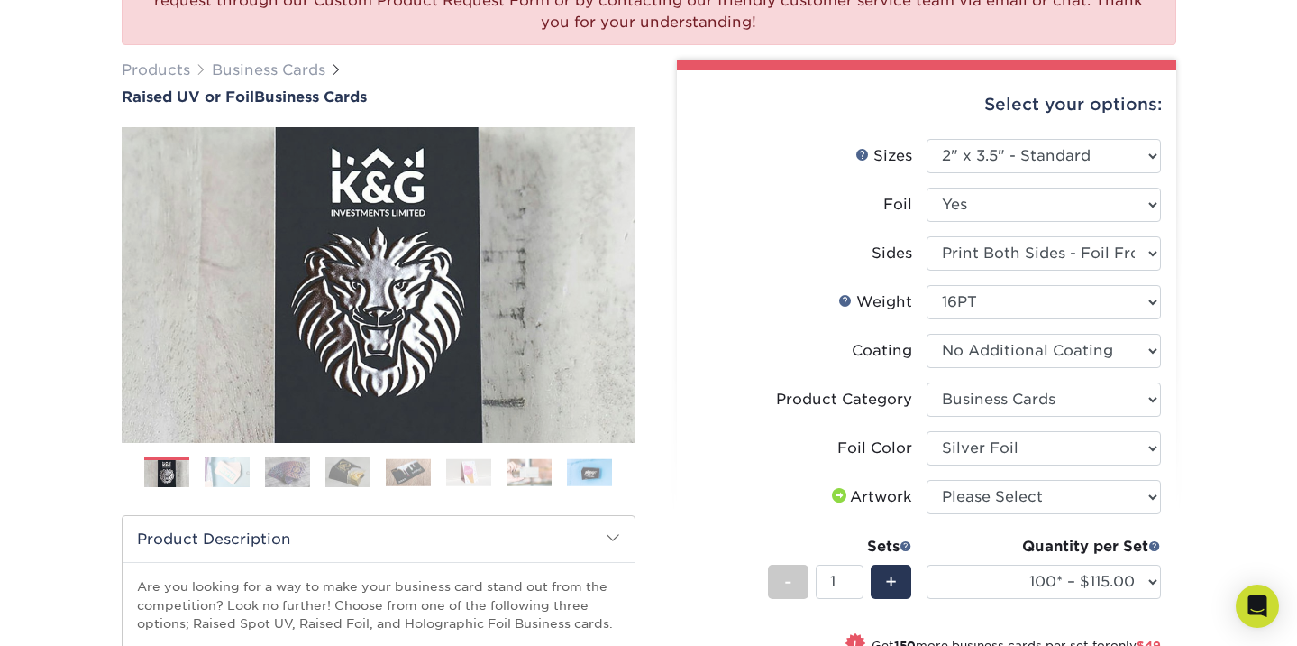
click at [215, 474] on img at bounding box center [227, 472] width 45 height 32
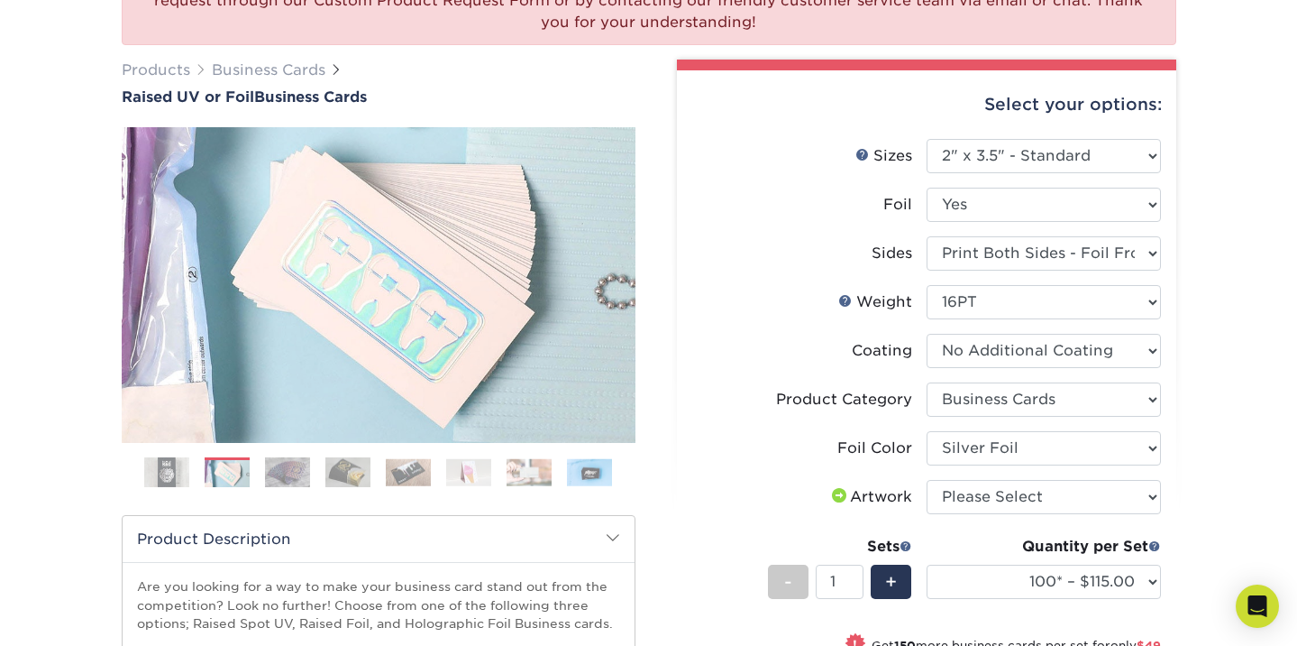
click at [279, 463] on img at bounding box center [287, 472] width 45 height 32
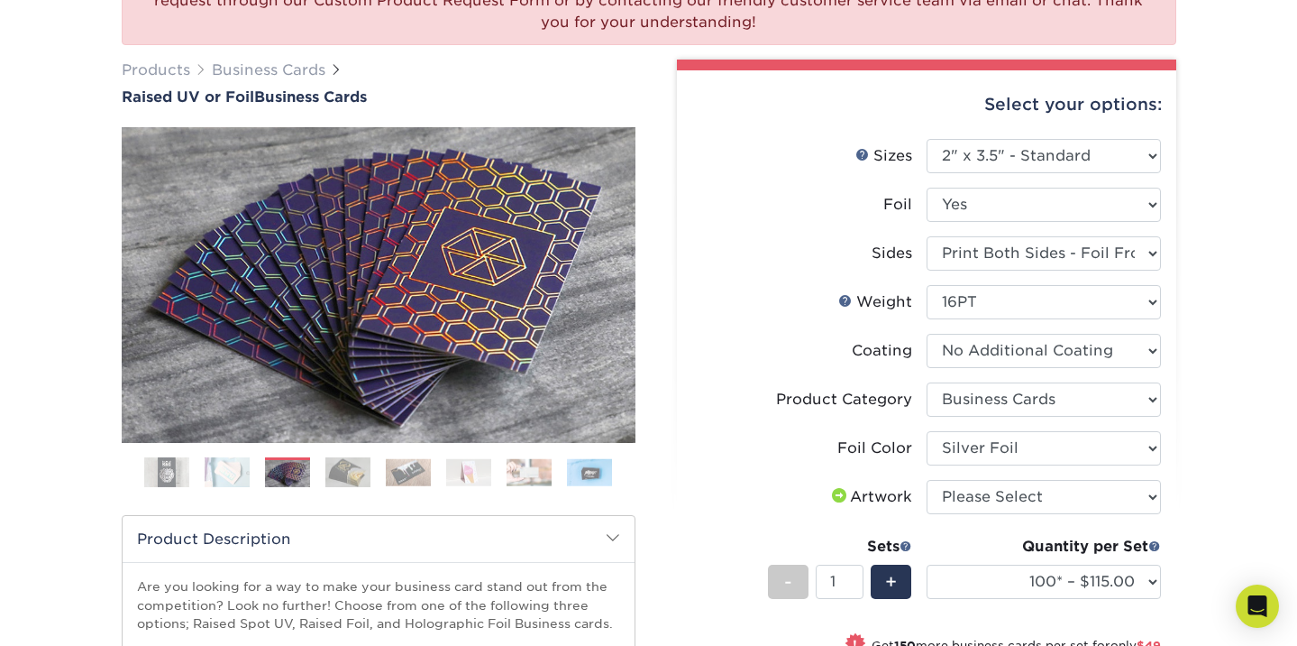
click at [224, 470] on img at bounding box center [227, 472] width 45 height 32
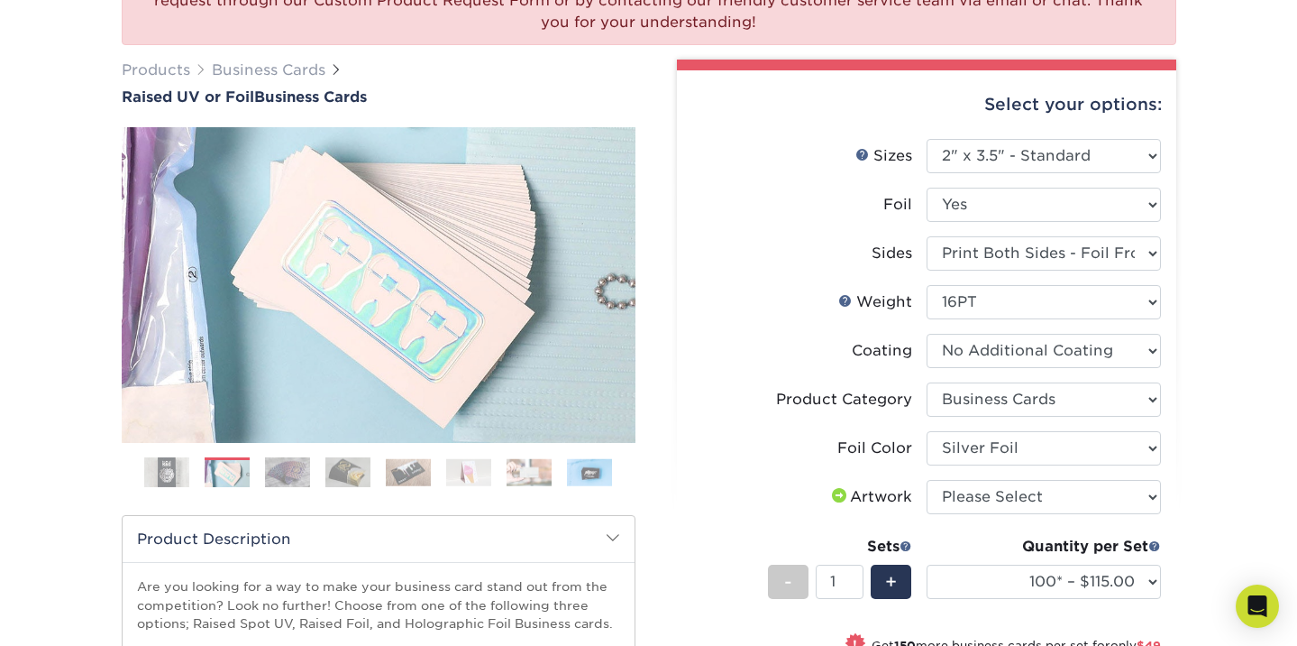
click at [188, 478] on img at bounding box center [166, 472] width 45 height 45
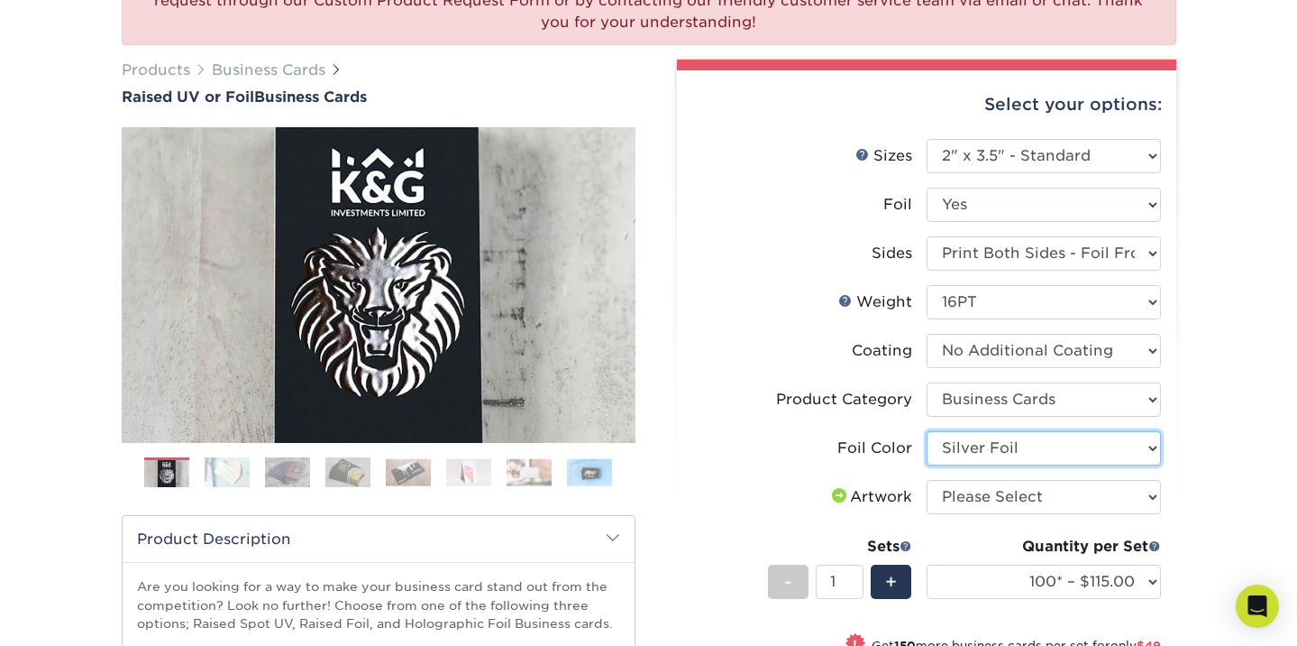
click at [990, 451] on select "Please Select Silver Foil Gold Foil Holographic Foil" at bounding box center [1044, 448] width 234 height 34
click at [766, 472] on li "Foil Color Please Select Silver Foil Gold Foil Holographic Foil" at bounding box center [926, 455] width 469 height 49
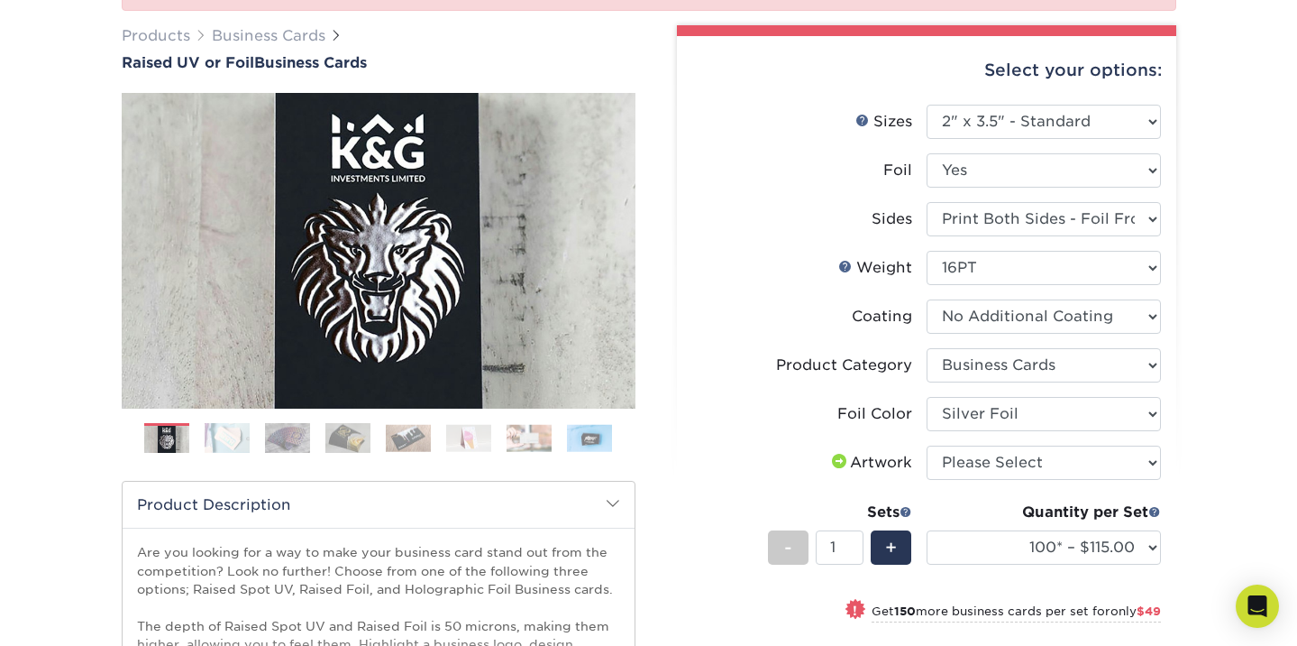
scroll to position [252, 0]
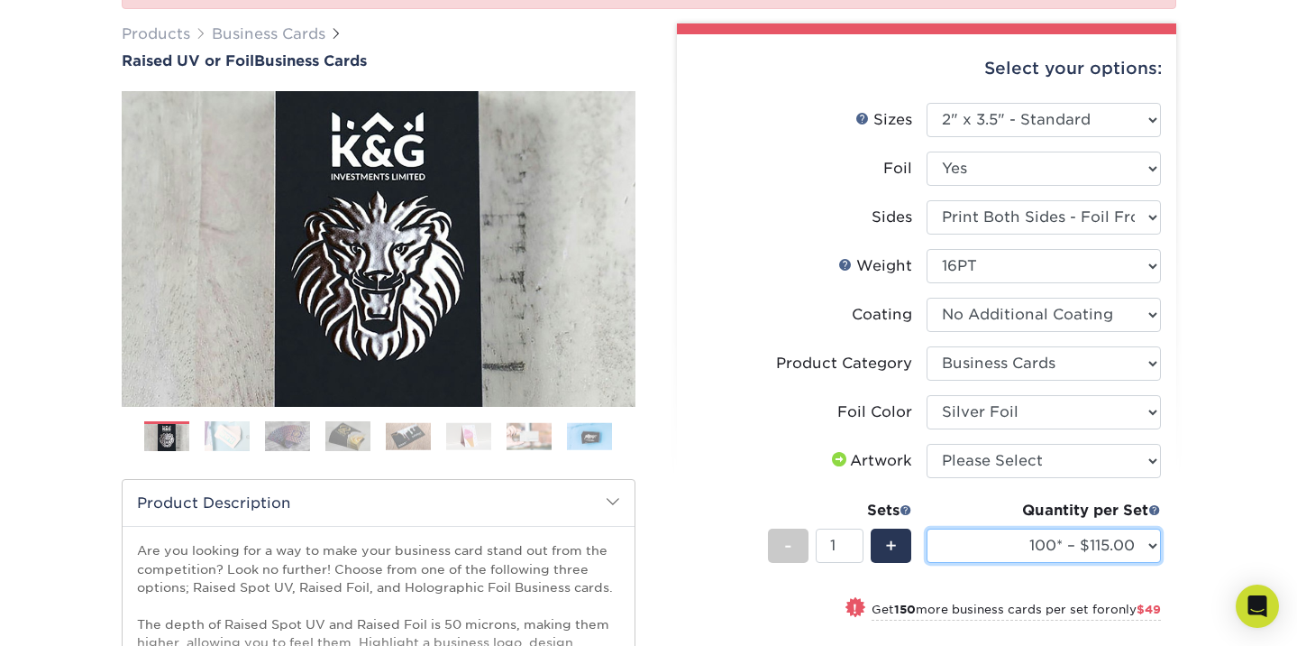
click at [1118, 542] on select "100* – $115.00 250* – $164.00 500* – $221.00" at bounding box center [1044, 545] width 234 height 34
select select "100* – $115.00"
click at [1220, 527] on div "We are currently experiencing a technical issue with this product category. Our…" at bounding box center [648, 438] width 1297 height 1150
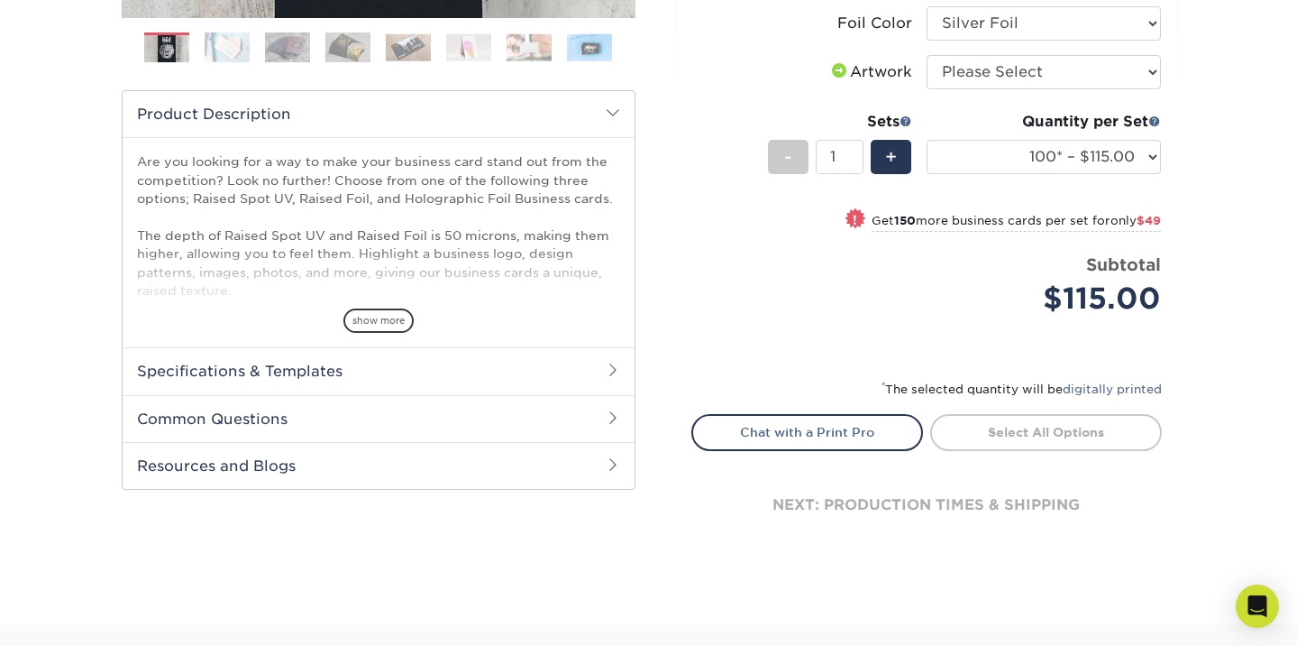
scroll to position [649, 0]
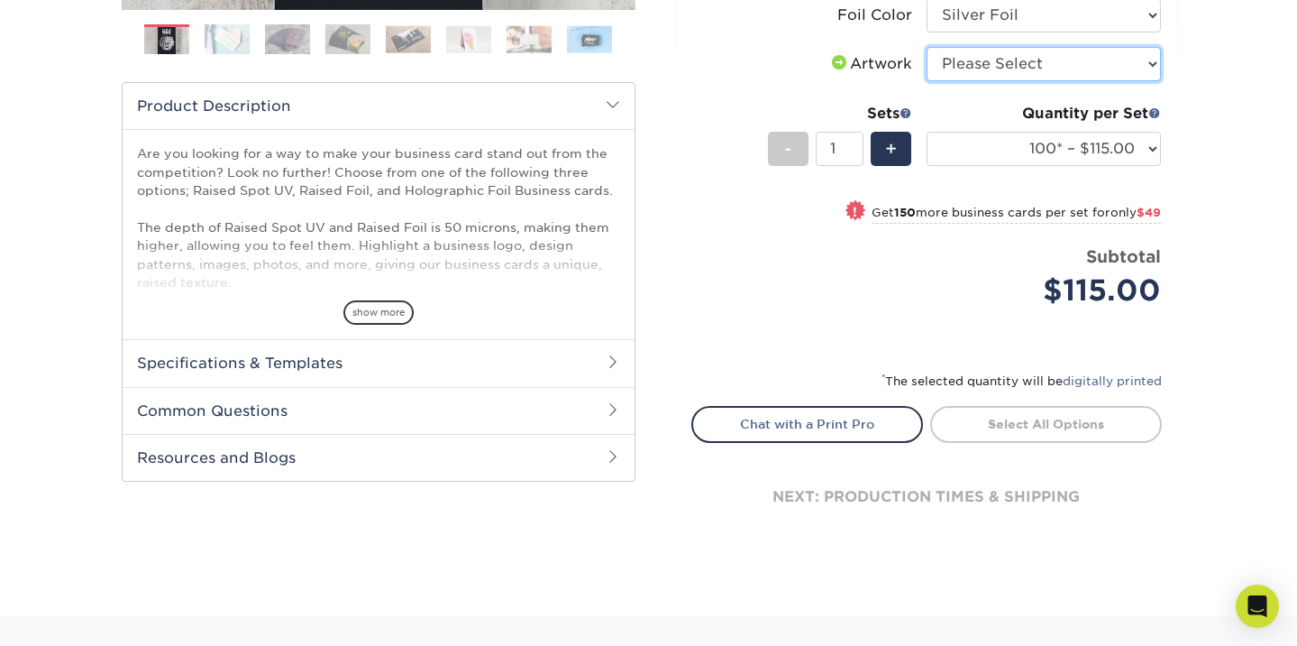
click at [1006, 60] on select "Please Select I will upload files I need a design - $100" at bounding box center [1044, 64] width 234 height 34
select select "upload"
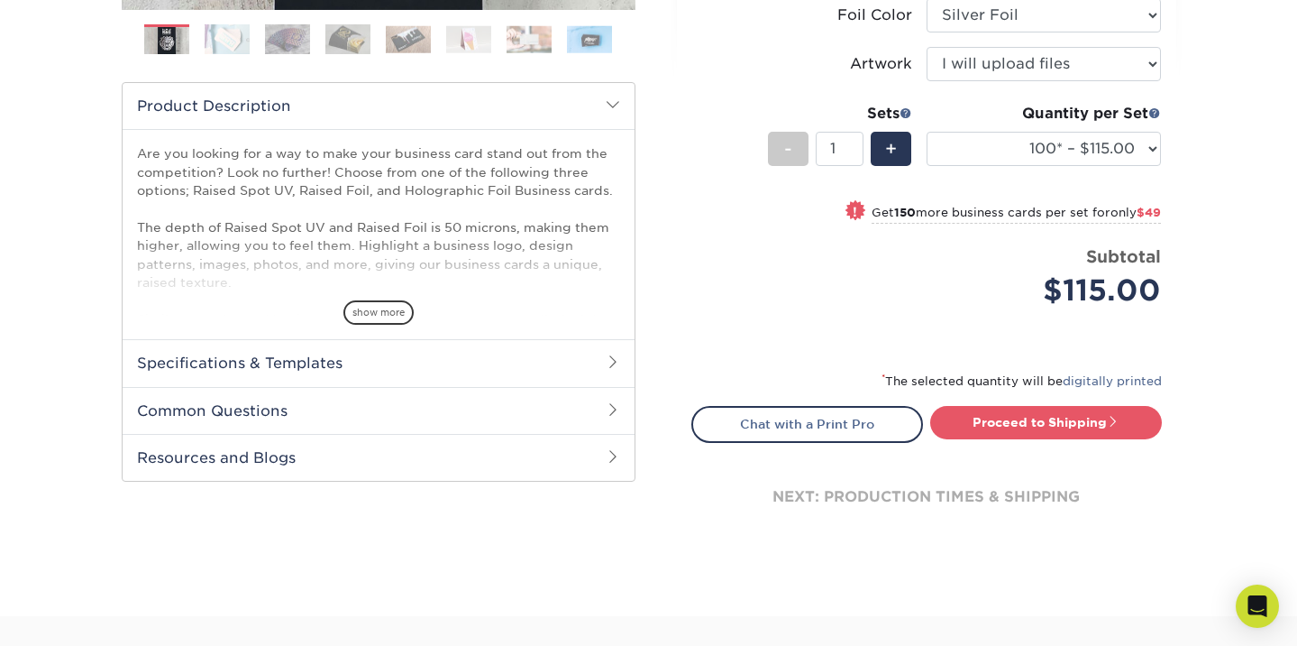
click at [809, 279] on div "Price per set $115.00" at bounding box center [809, 278] width 234 height 69
click at [370, 325] on div "Are you looking for a way to make your business card stand out from the competi…" at bounding box center [379, 234] width 512 height 210
click at [368, 314] on span "show more" at bounding box center [379, 312] width 70 height 24
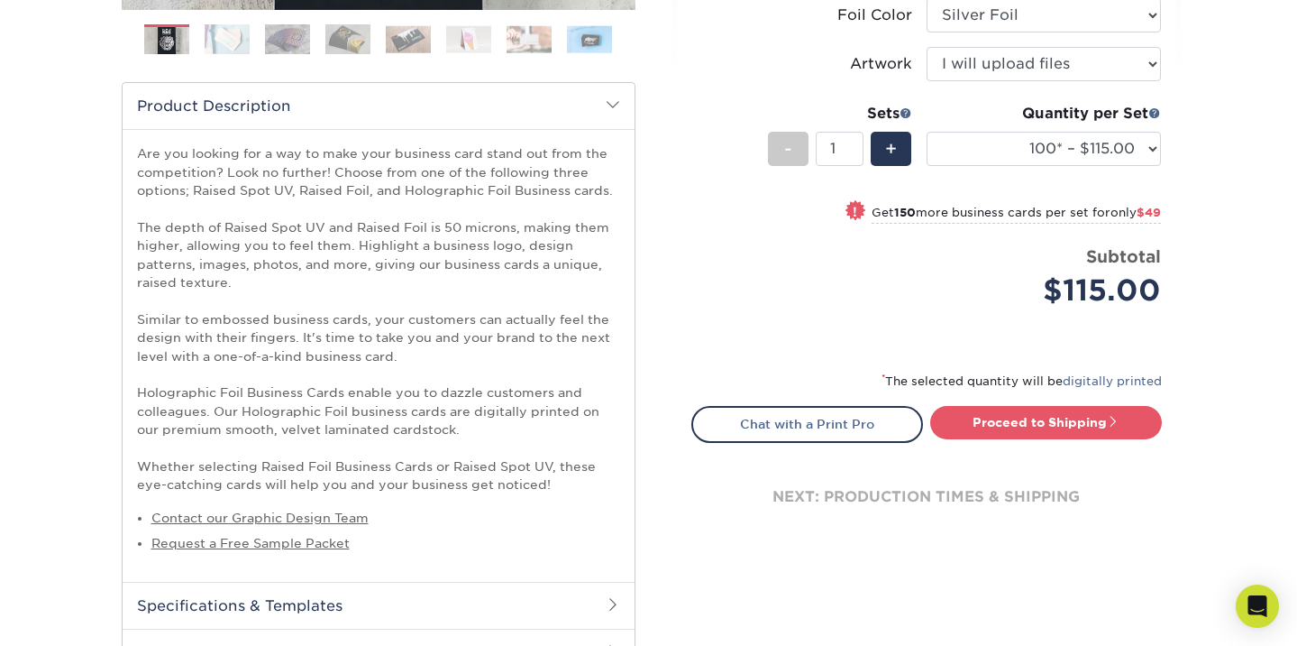
click at [655, 323] on div "Select your options: Sizes Help Sizes Please Select 2" x 3.5" - Standard" at bounding box center [919, 186] width 541 height 1118
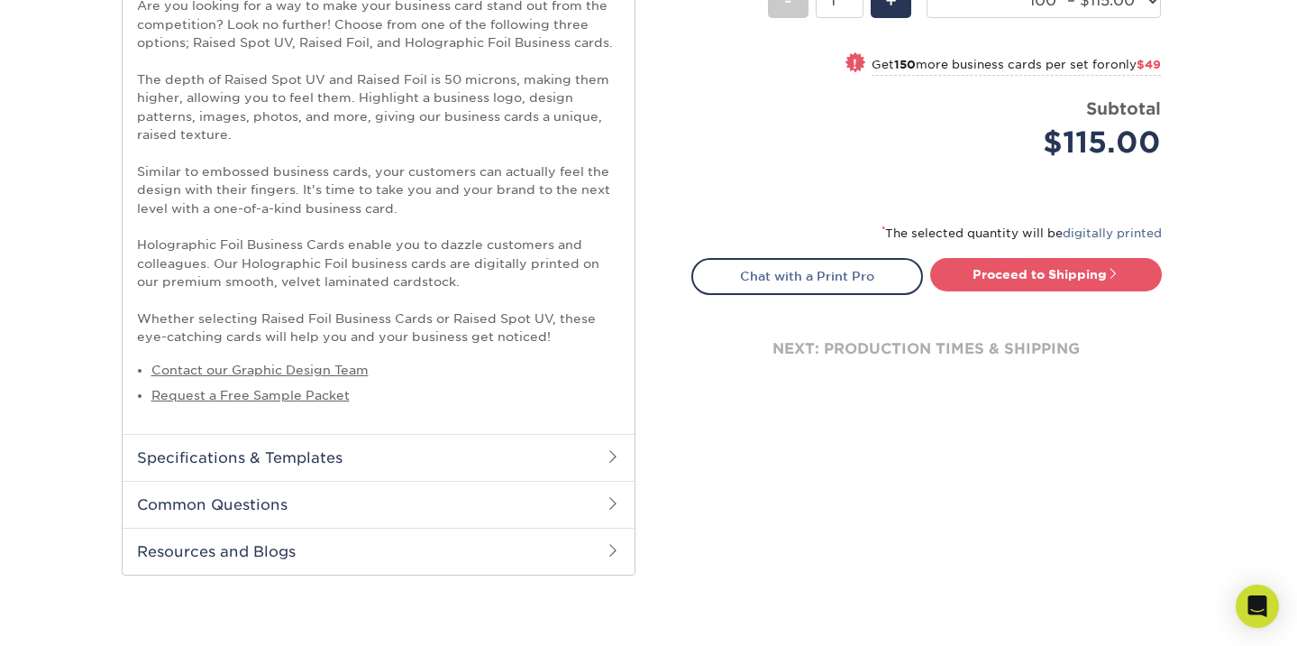
scroll to position [793, 0]
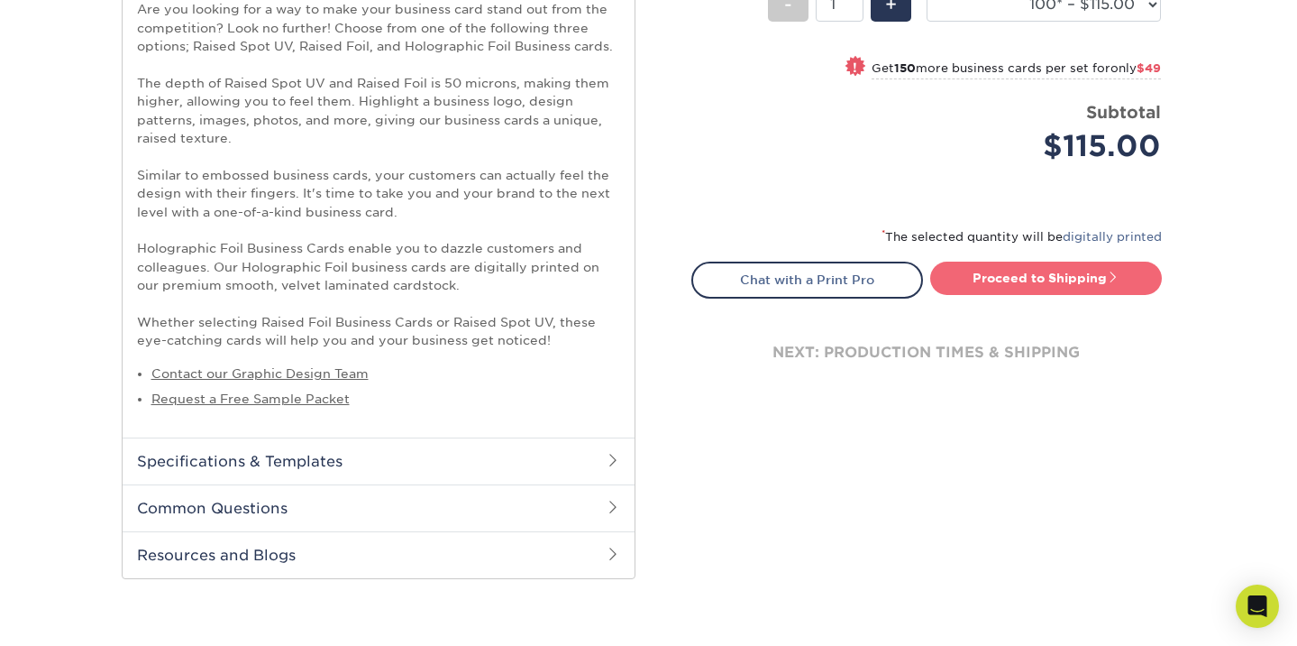
click at [1033, 278] on link "Proceed to Shipping" at bounding box center [1046, 277] width 232 height 32
type input "Set 1"
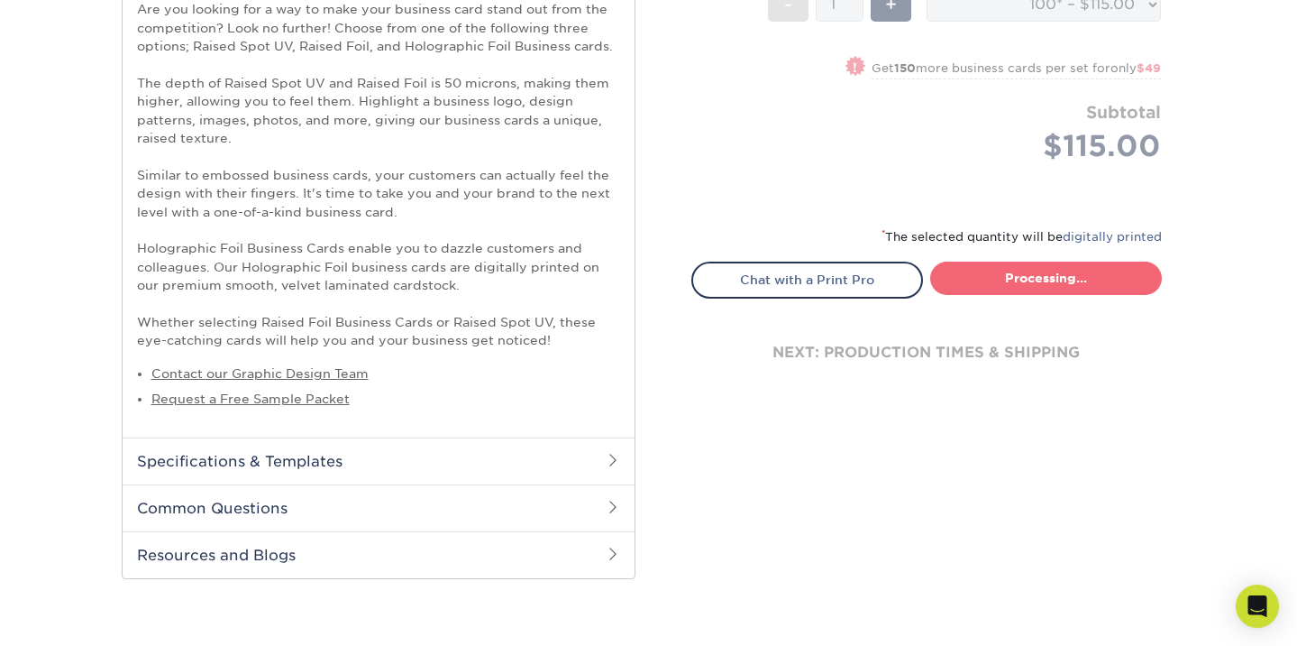
select select "1865d784-4a65-4fa5-88ce-3beae895d184"
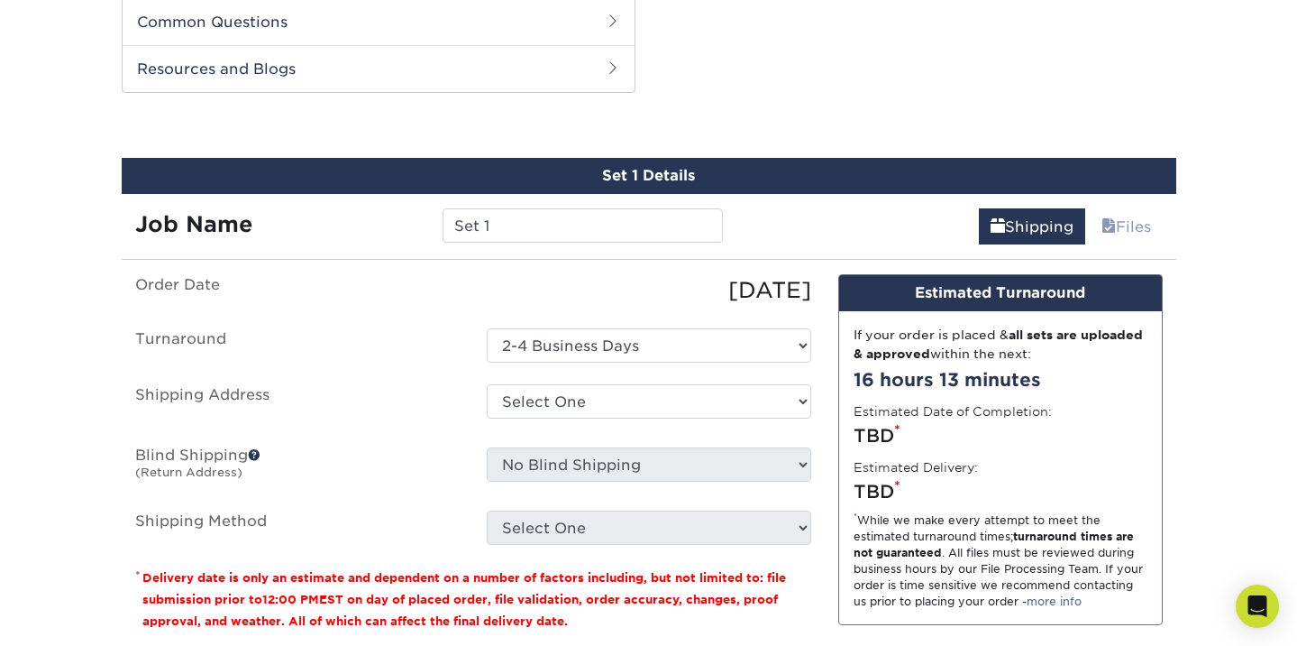
scroll to position [1283, 0]
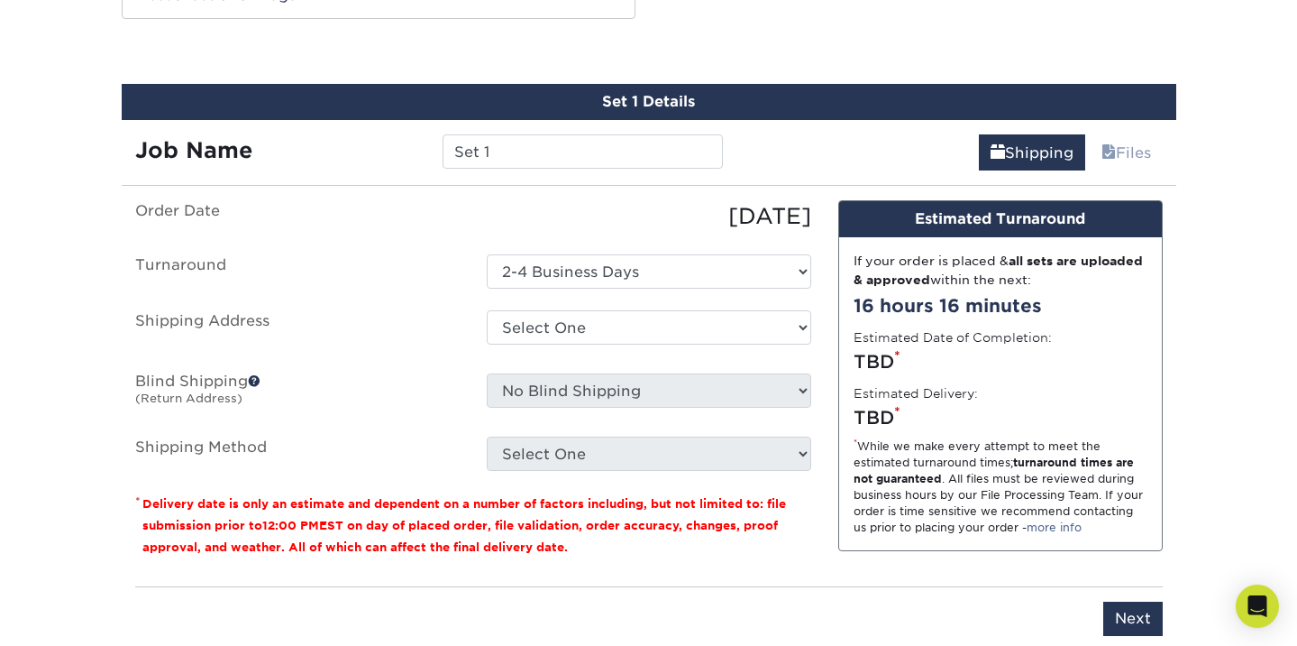
scroll to position [1356, 0]
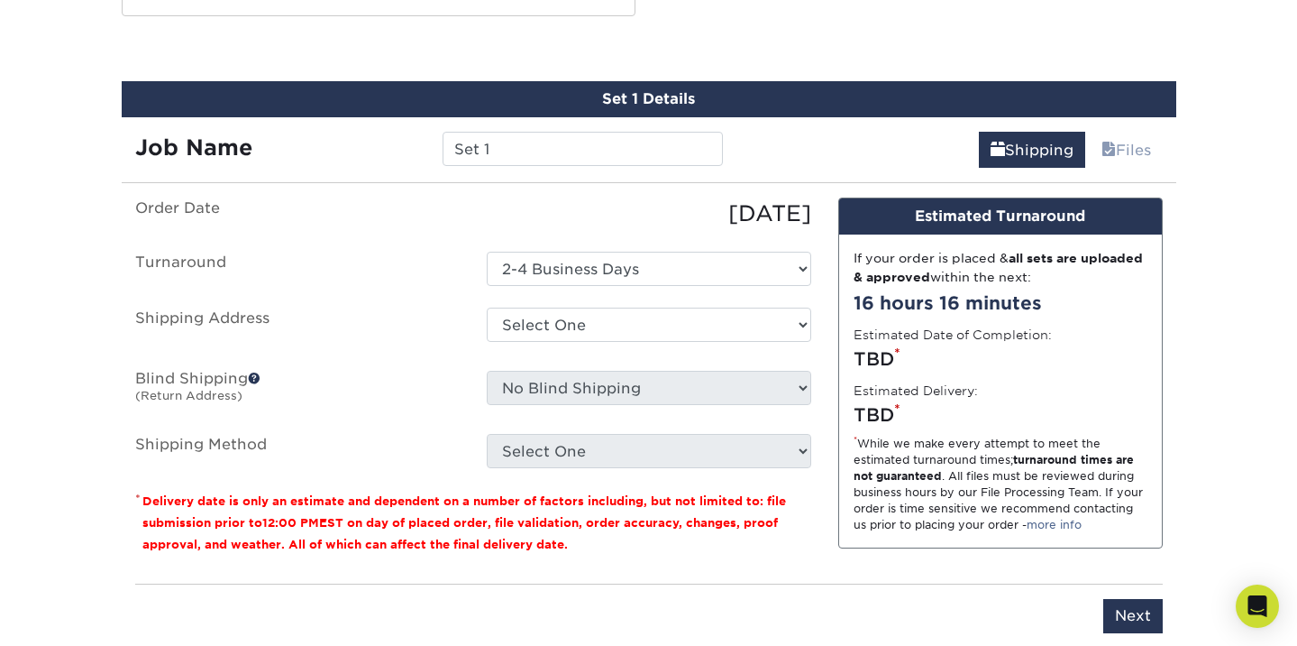
click at [642, 304] on ul "Order Date 09/12/2025 Turnaround Select One 2-4 Business Days Shipping Address …" at bounding box center [473, 332] width 676 height 270
click at [648, 337] on select "Select One + Add New Address - Login" at bounding box center [649, 324] width 325 height 34
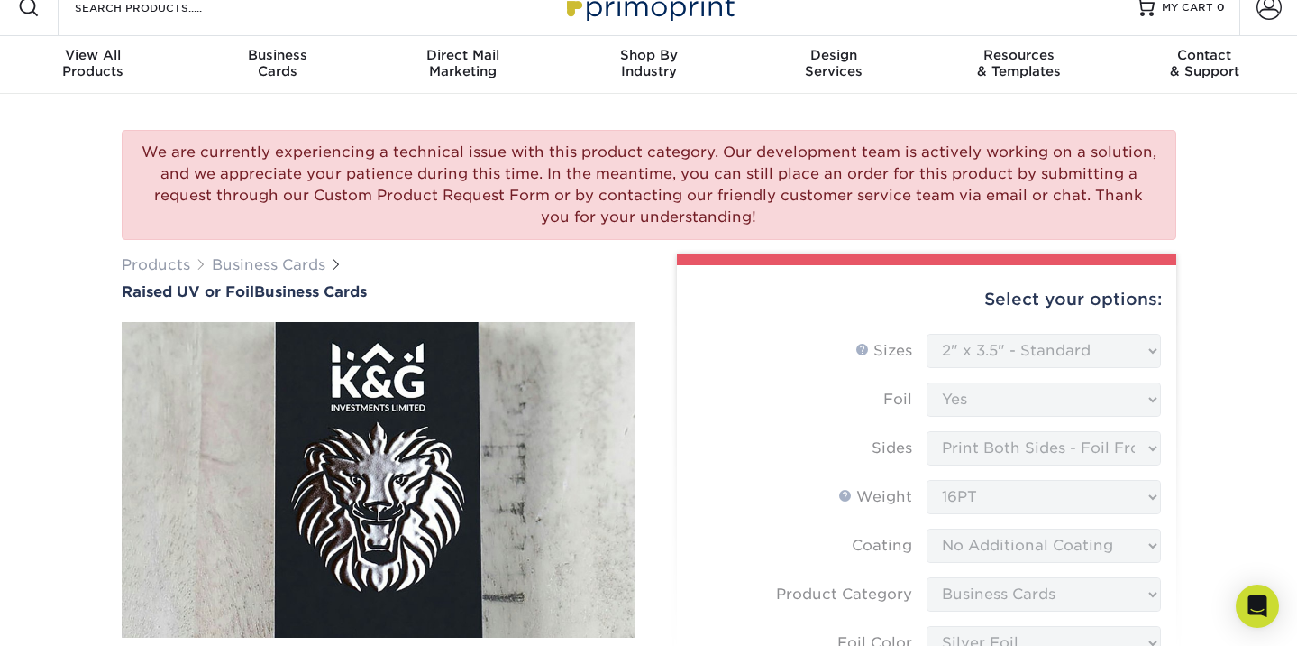
scroll to position [0, 0]
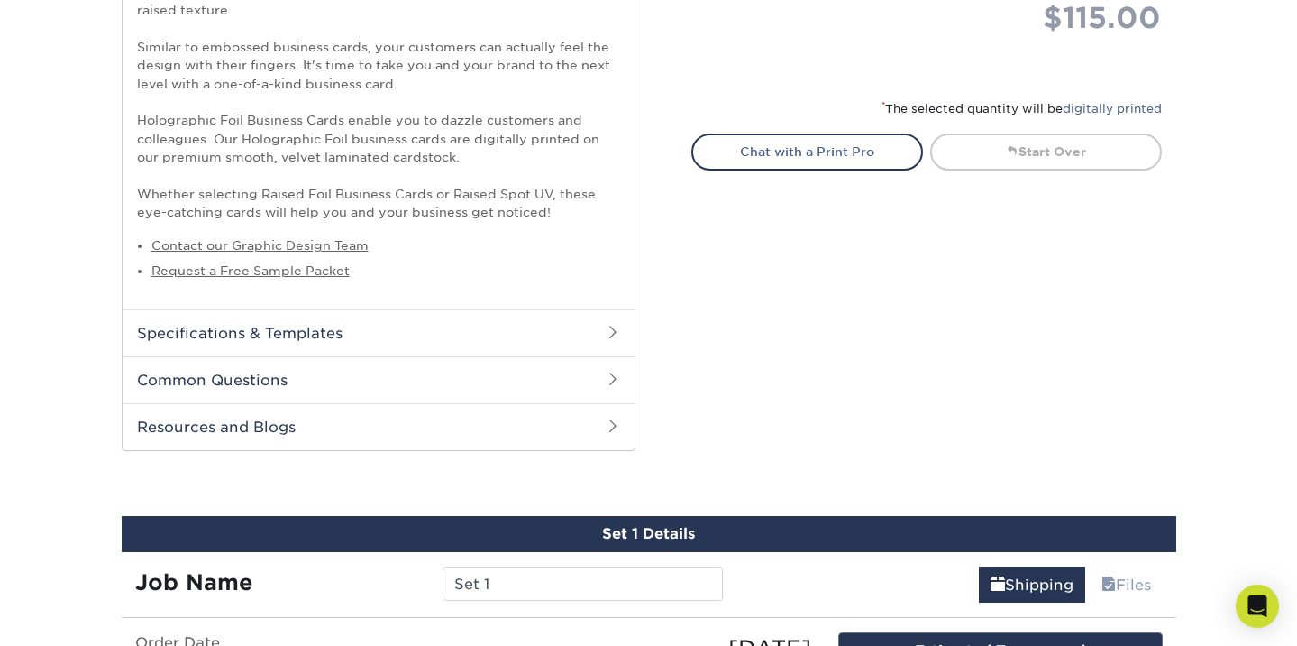
scroll to position [902, 0]
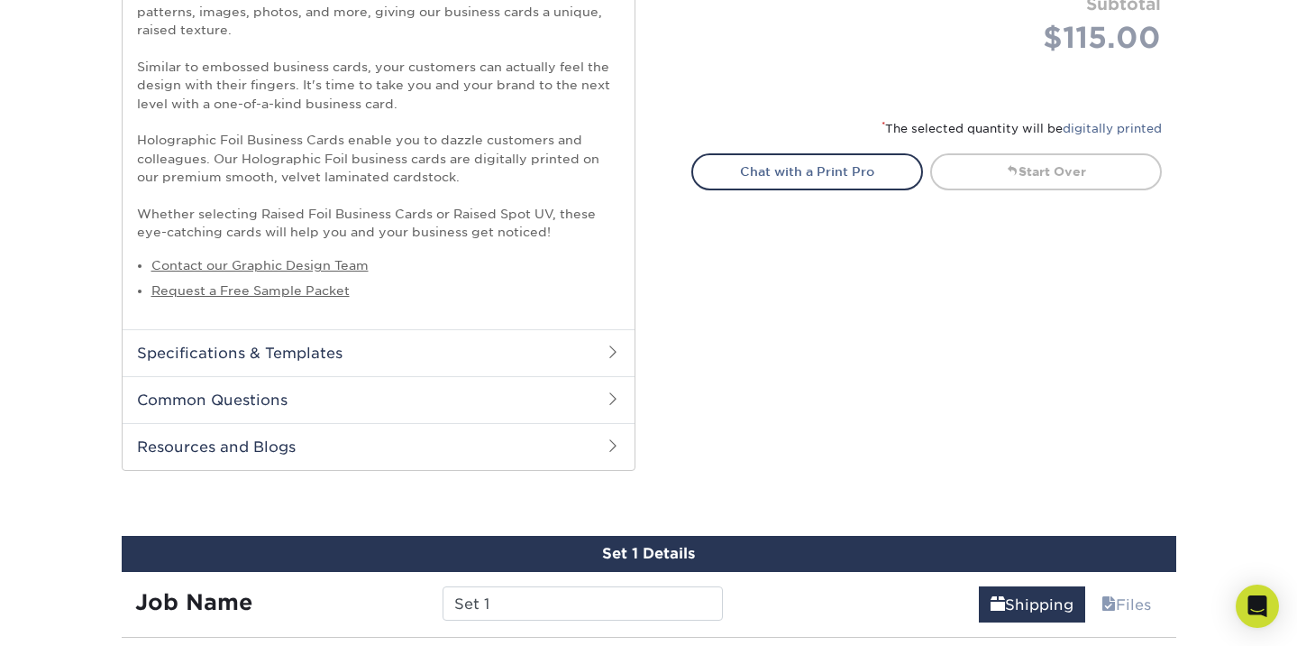
click at [1216, 163] on div "We are currently experiencing a technical issue with this product category. Our…" at bounding box center [648, 172] width 1297 height 1917
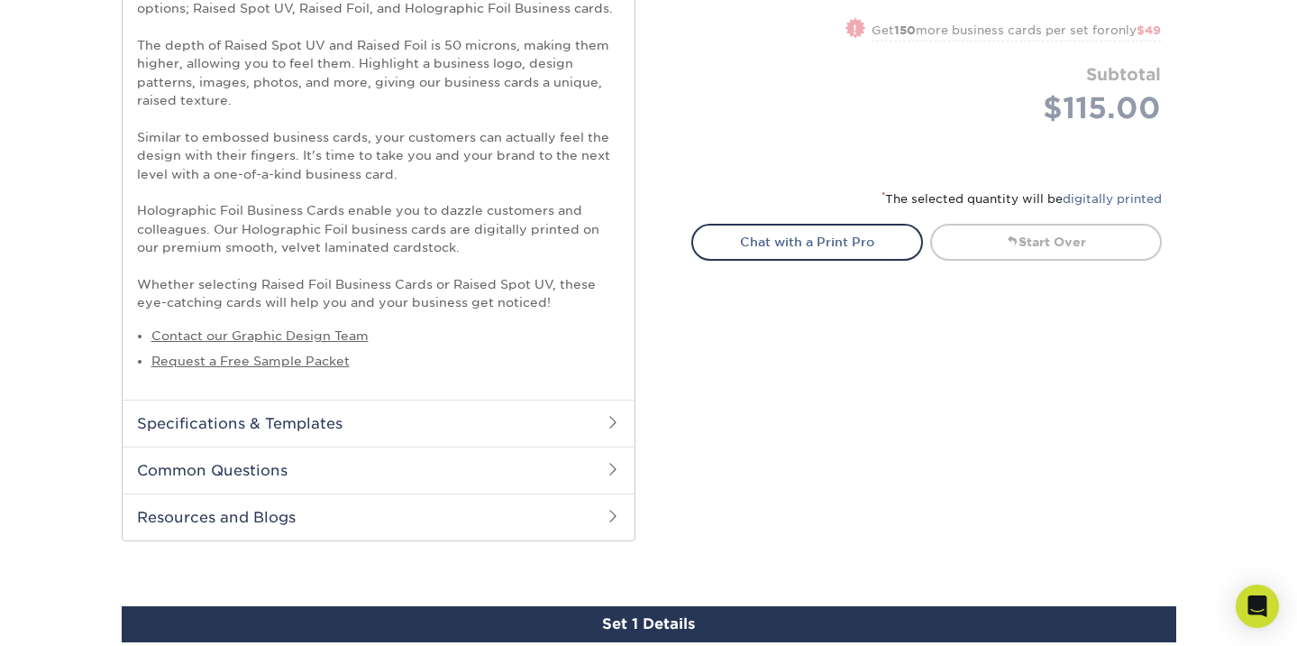
scroll to position [829, 0]
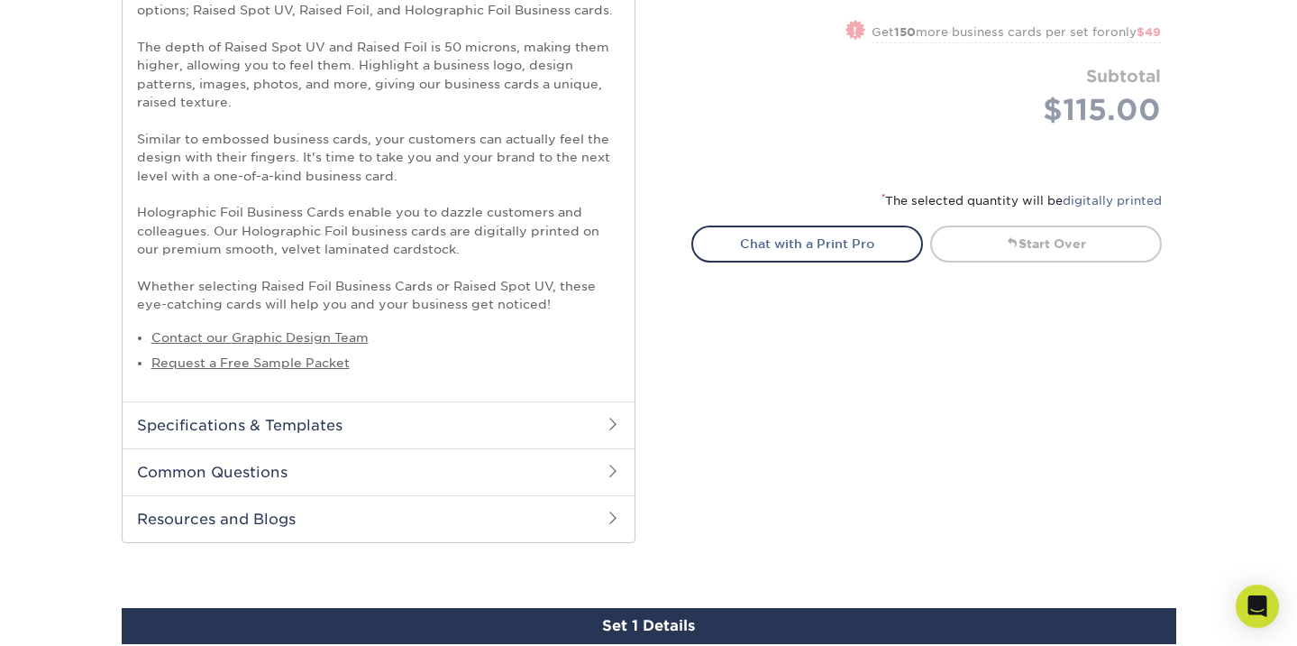
click at [875, 380] on div "Select your options: Sizes Help Sizes Please Select 2" x 3.5" - Standard" at bounding box center [919, 5] width 541 height 1118
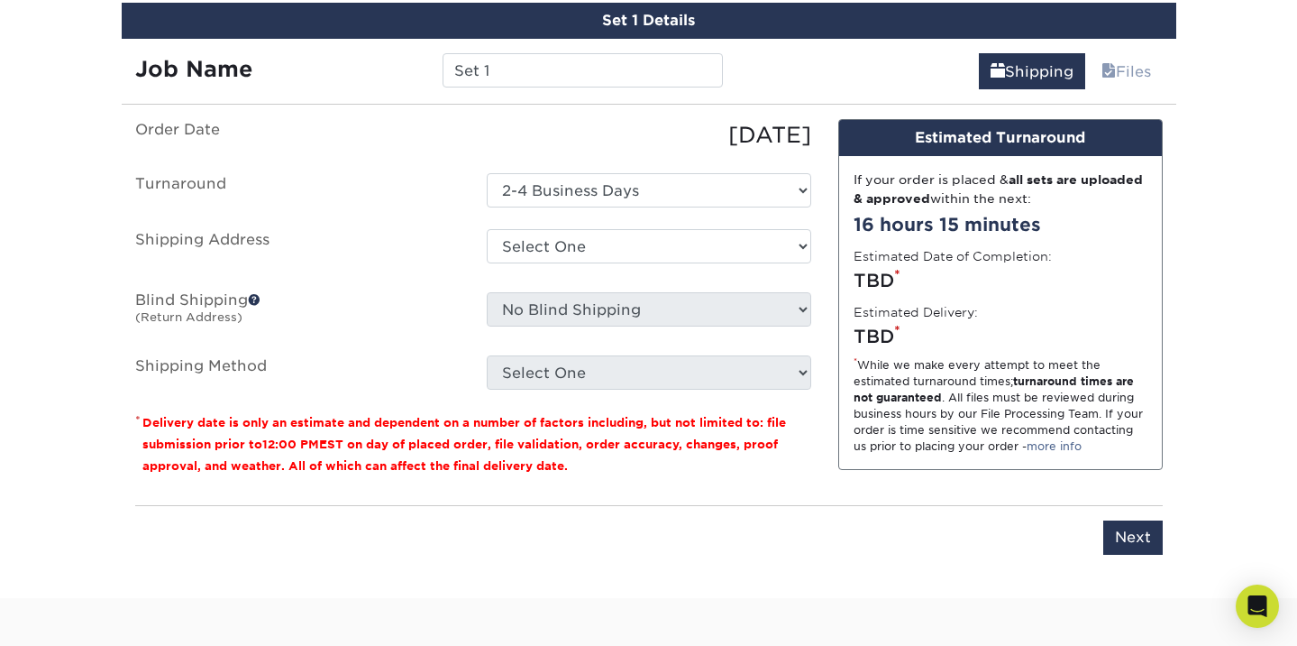
scroll to position [1443, 0]
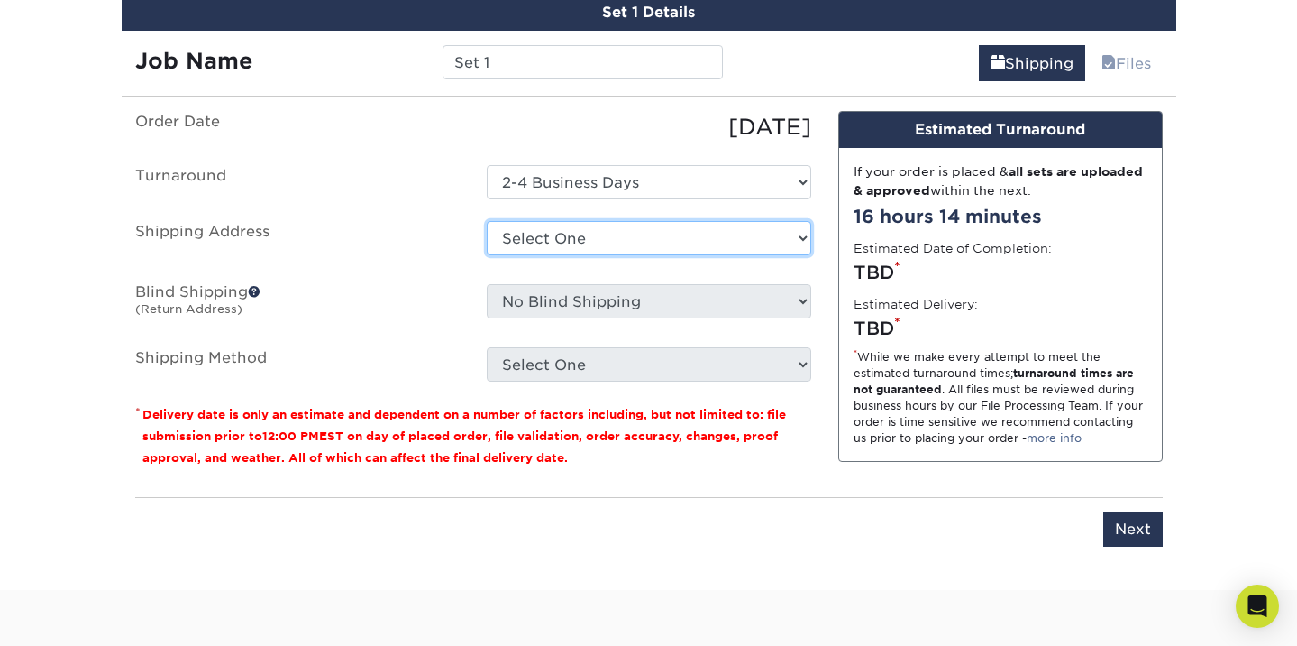
click at [629, 225] on select "Select One + Add New Address - Login" at bounding box center [649, 238] width 325 height 34
click at [566, 222] on select "Select One + Add New Address - Login" at bounding box center [649, 238] width 325 height 34
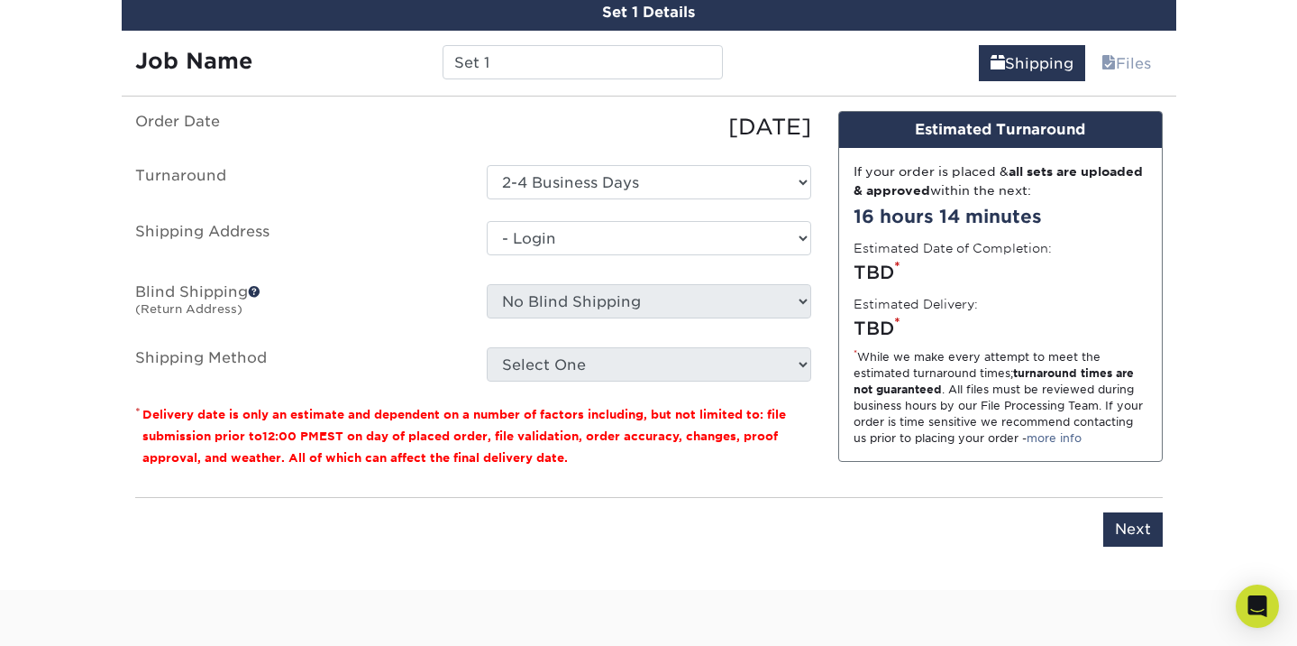
select select "-1"
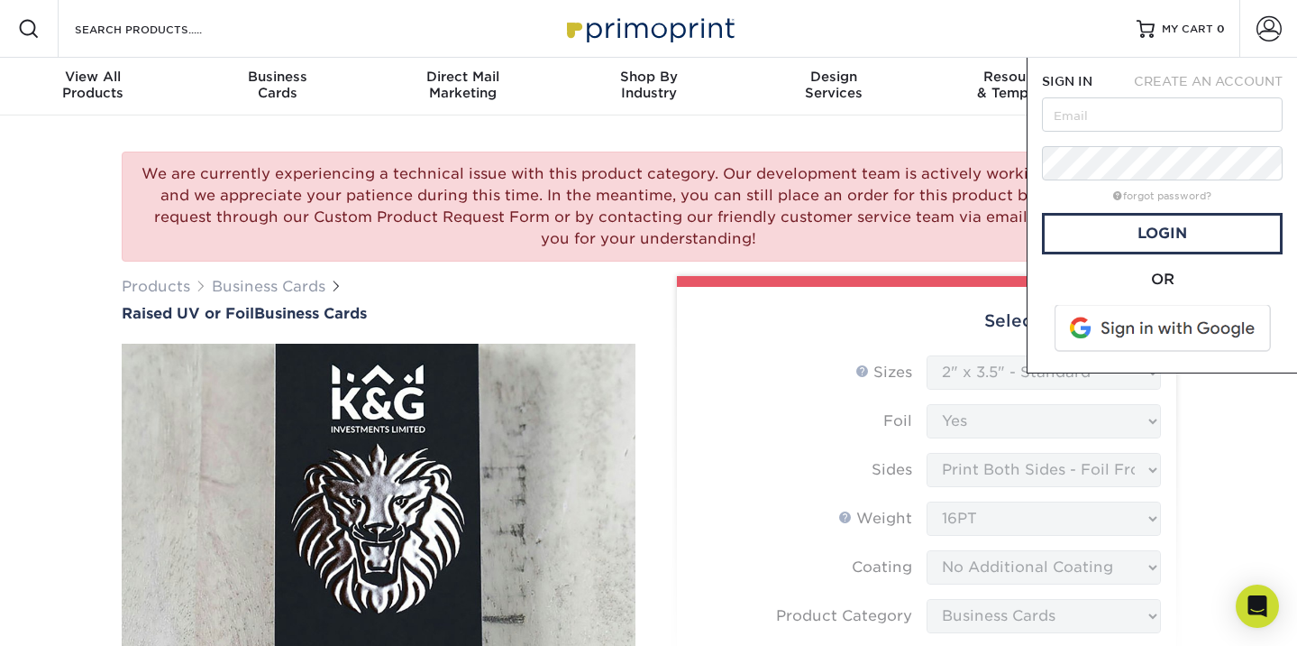
click at [507, 292] on div "Products Business Cards Raised UV or Foil Business Cards" at bounding box center [379, 299] width 514 height 46
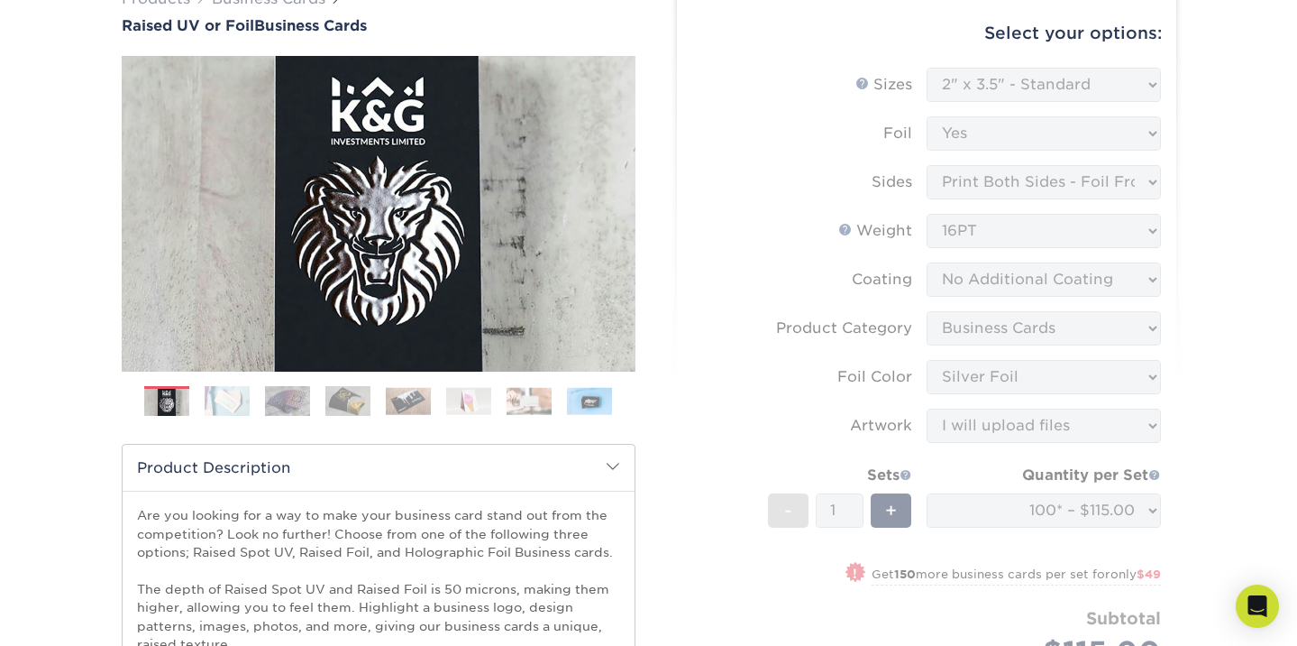
scroll to position [325, 0]
